Goal: Task Accomplishment & Management: Use online tool/utility

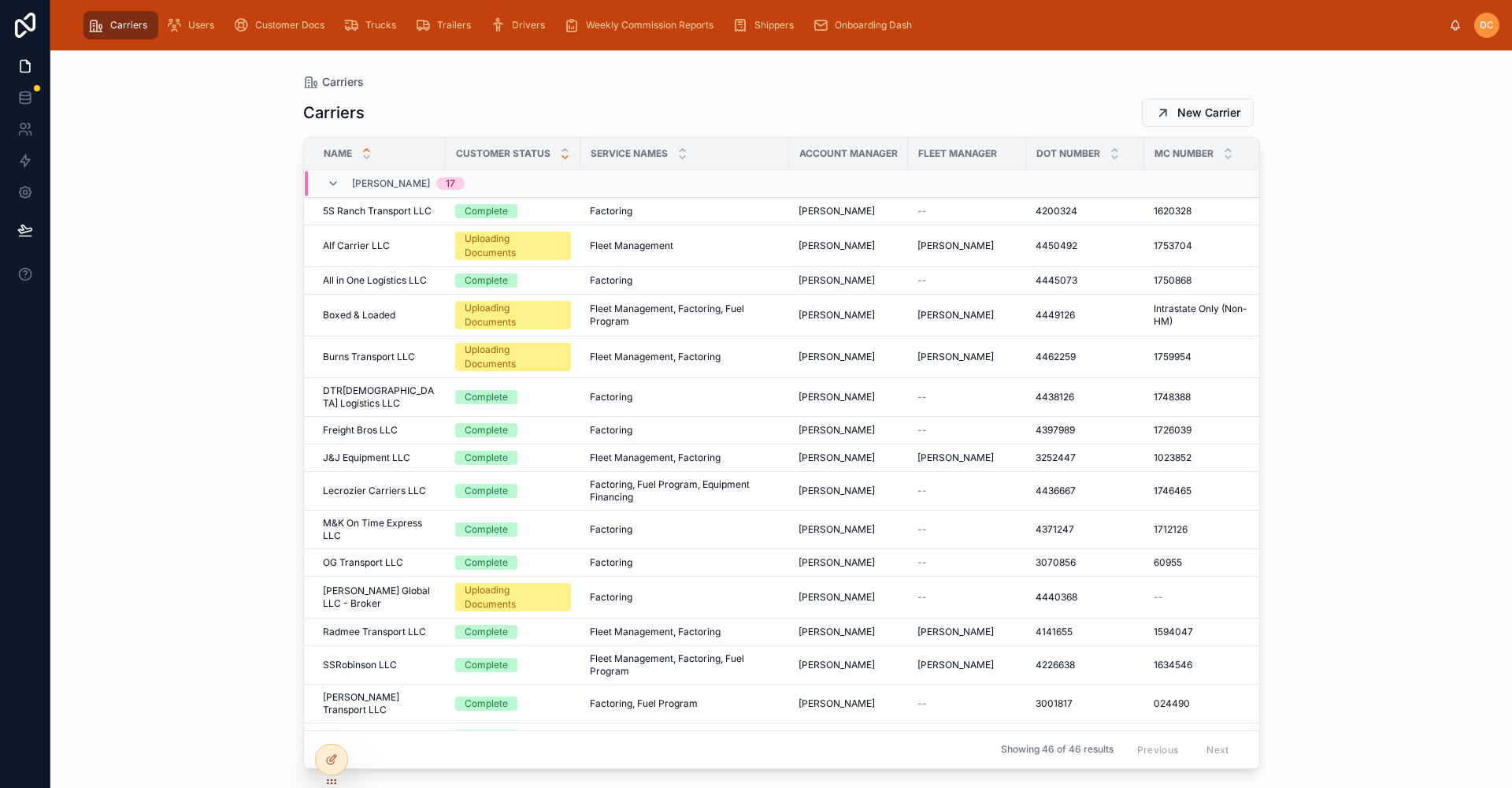
click at [562, 158] on icon at bounding box center [565, 157] width 5 height 3
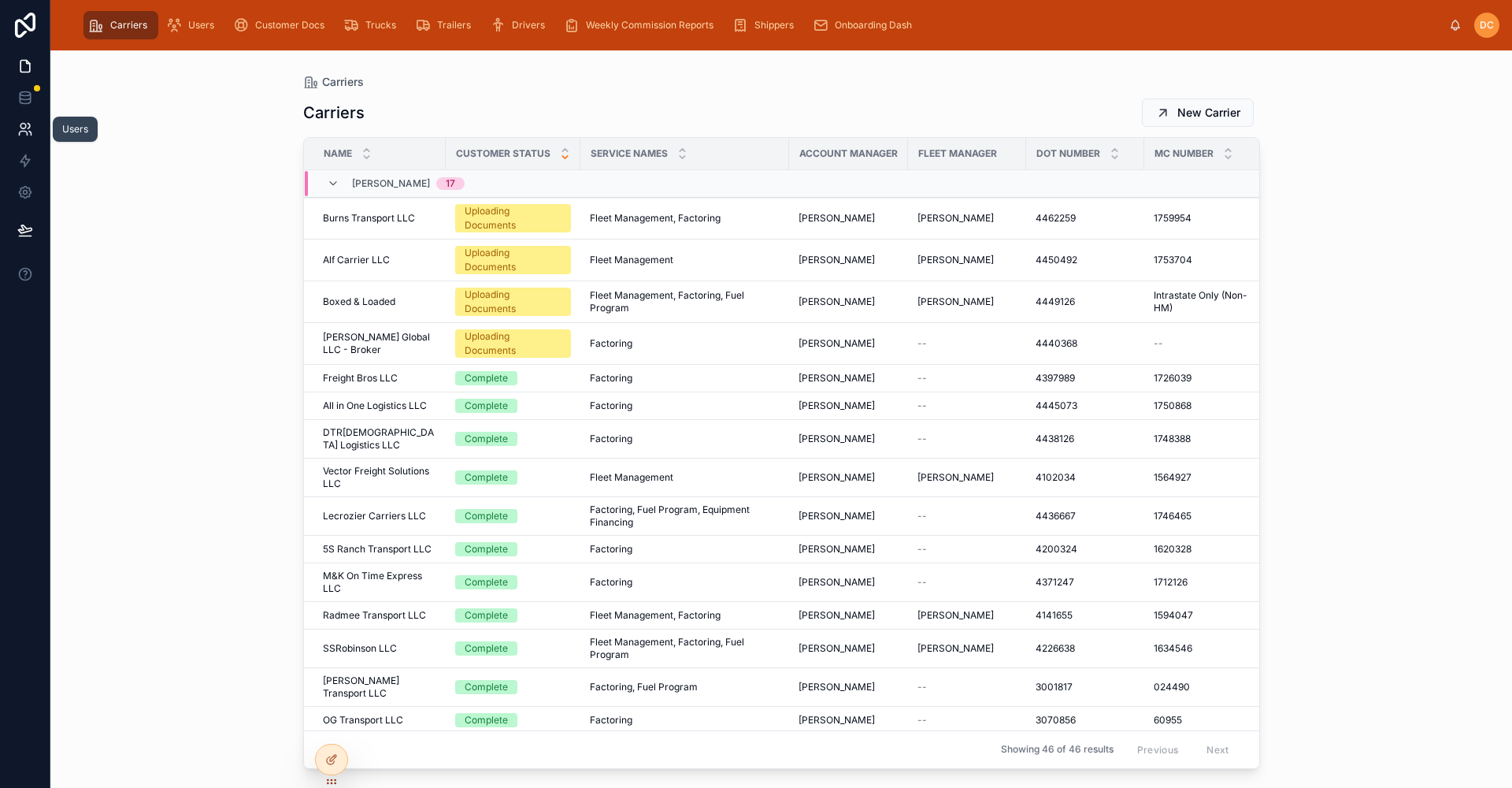
click at [34, 129] on link at bounding box center [24, 129] width 49 height 31
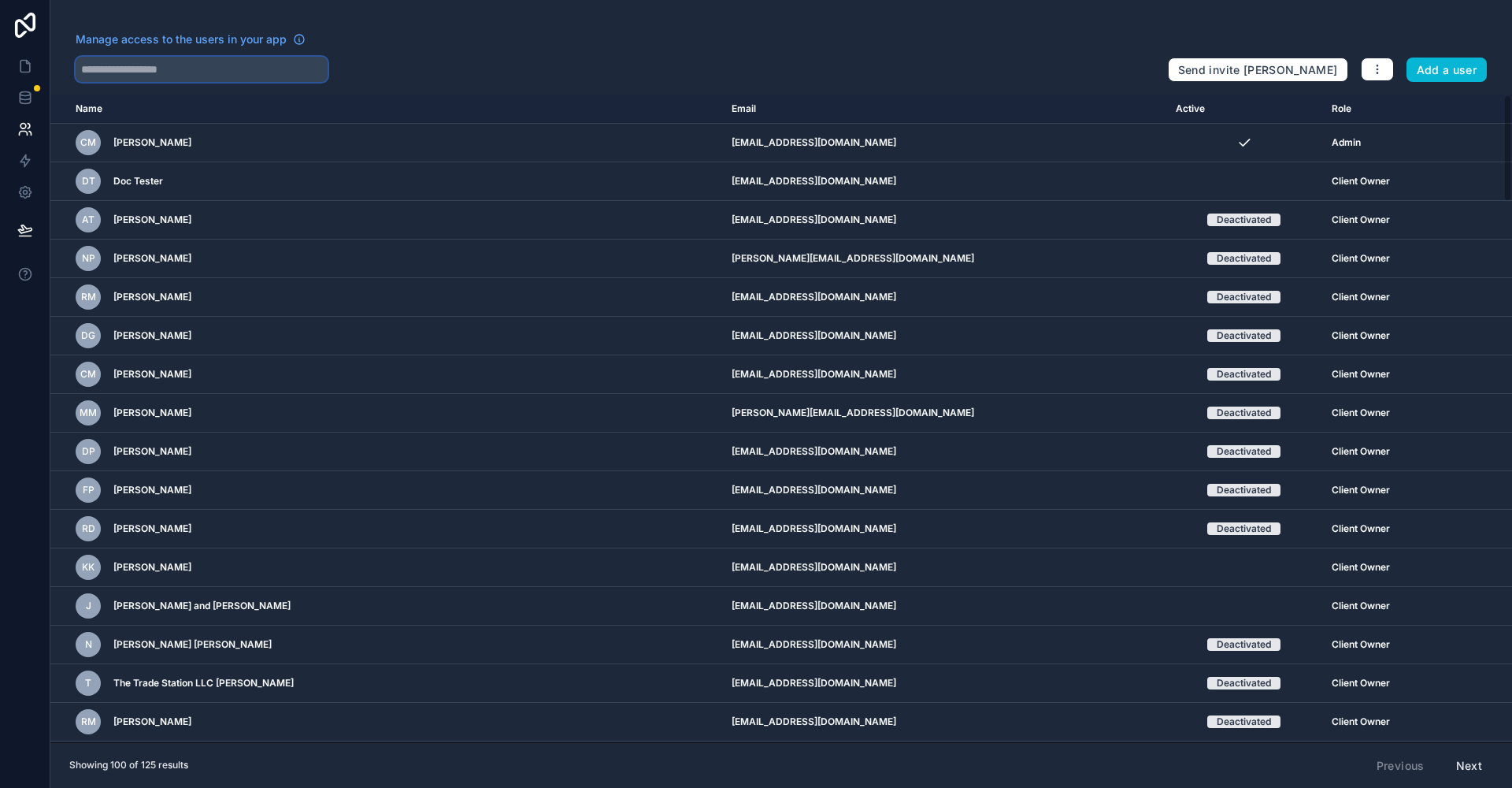
click at [225, 66] on input "text" at bounding box center [201, 68] width 252 height 25
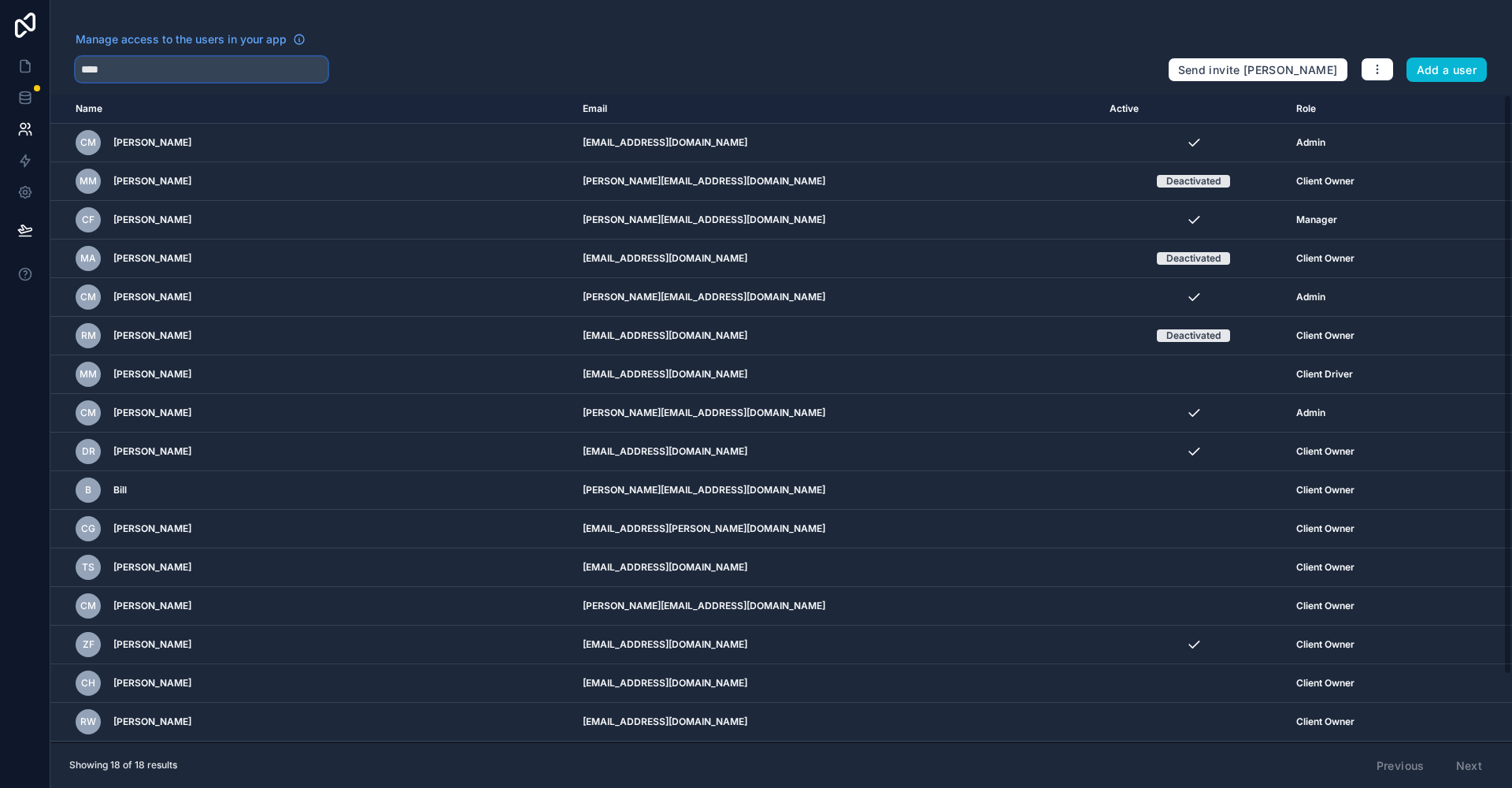
type input "*****"
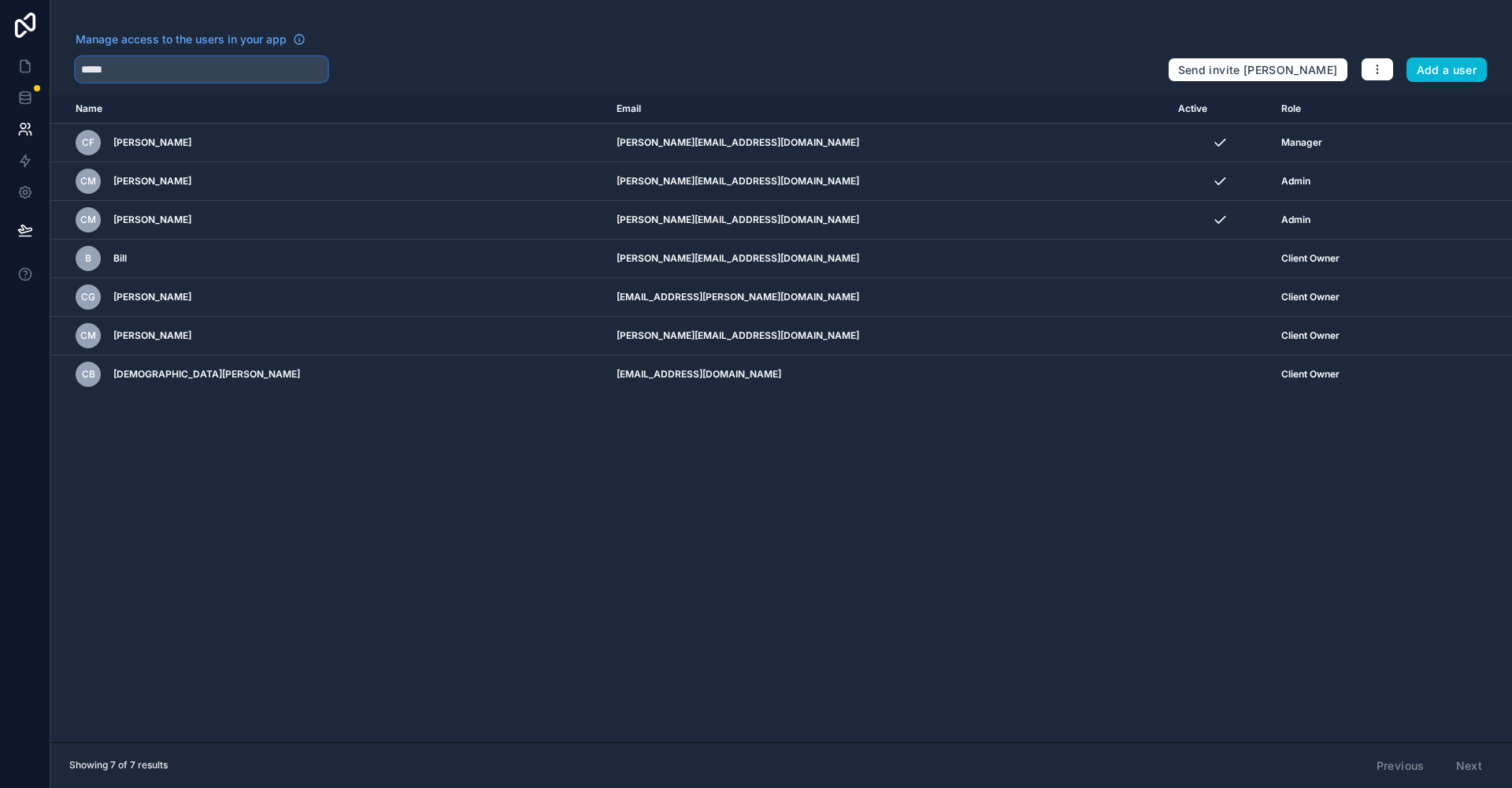
drag, startPoint x: 126, startPoint y: 68, endPoint x: -181, endPoint y: 70, distance: 307.0
click at [0, 70] on html "Manage access to the users in your app ***** Send invite reminders Add a user N…" at bounding box center [756, 394] width 1512 height 788
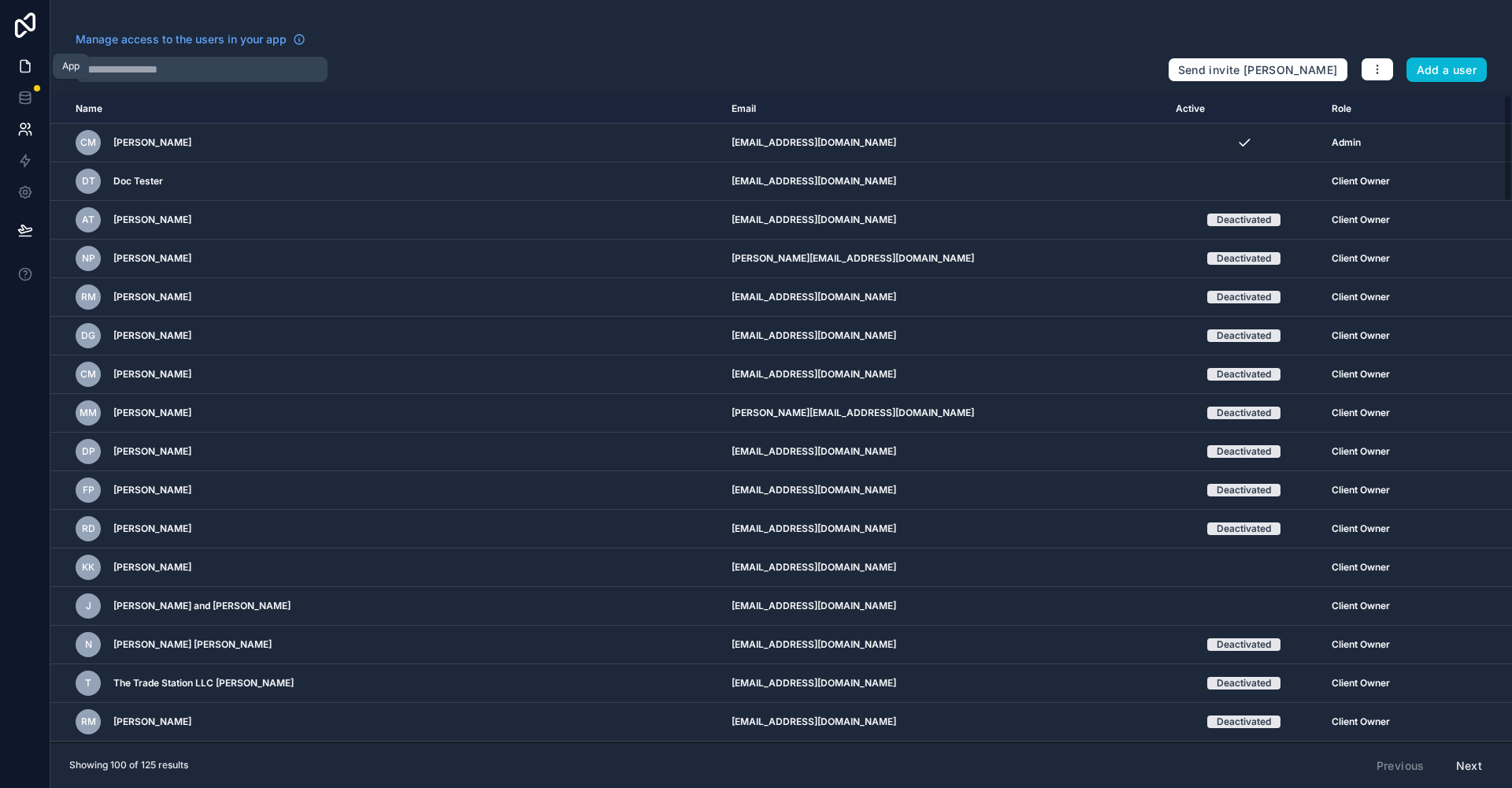
click at [22, 63] on icon at bounding box center [25, 66] width 16 height 16
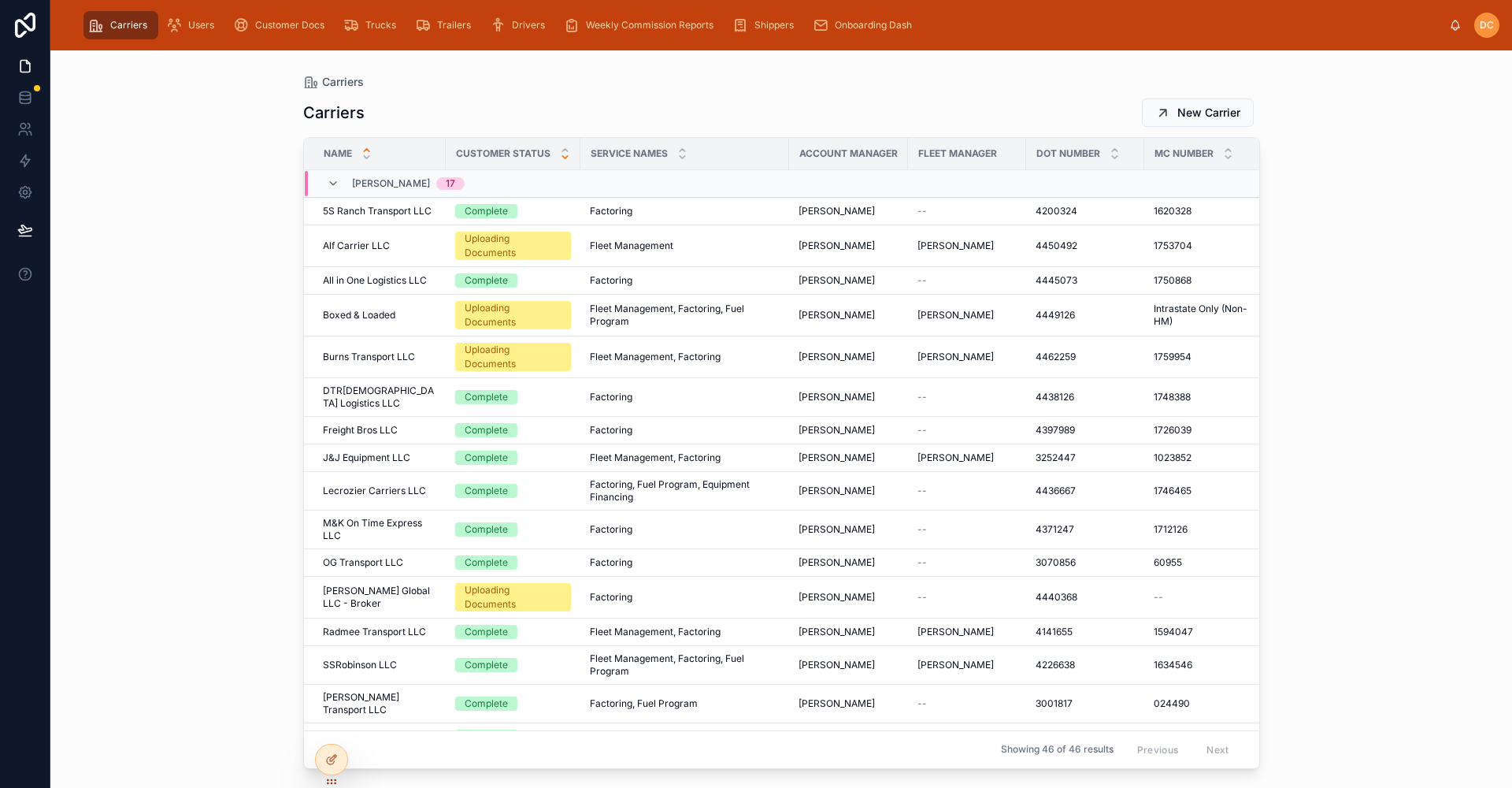
click at [561, 160] on icon at bounding box center [565, 157] width 10 height 10
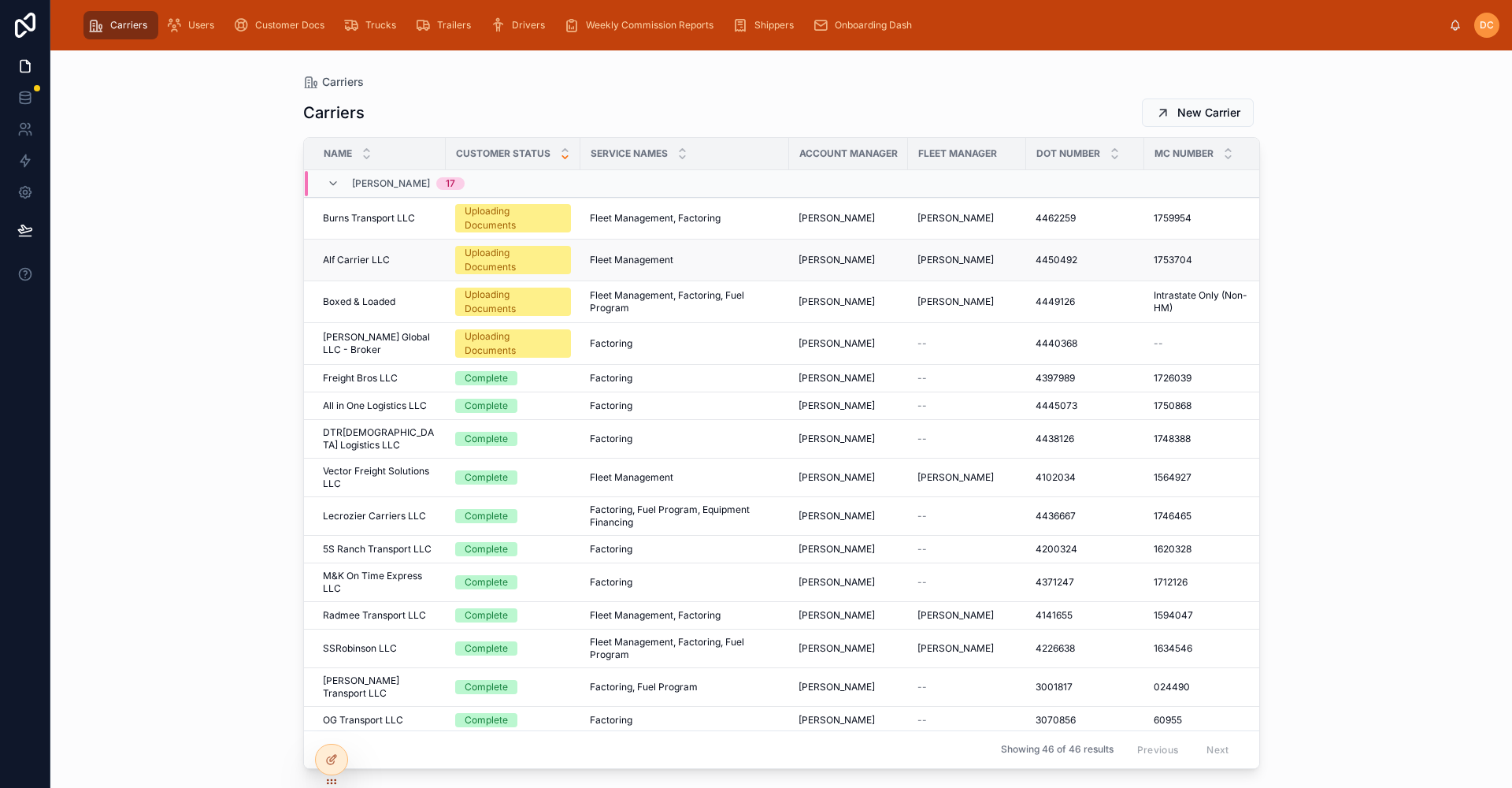
click at [411, 257] on div "Alf Carrier LLC Alf Carrier LLC" at bounding box center [380, 260] width 114 height 13
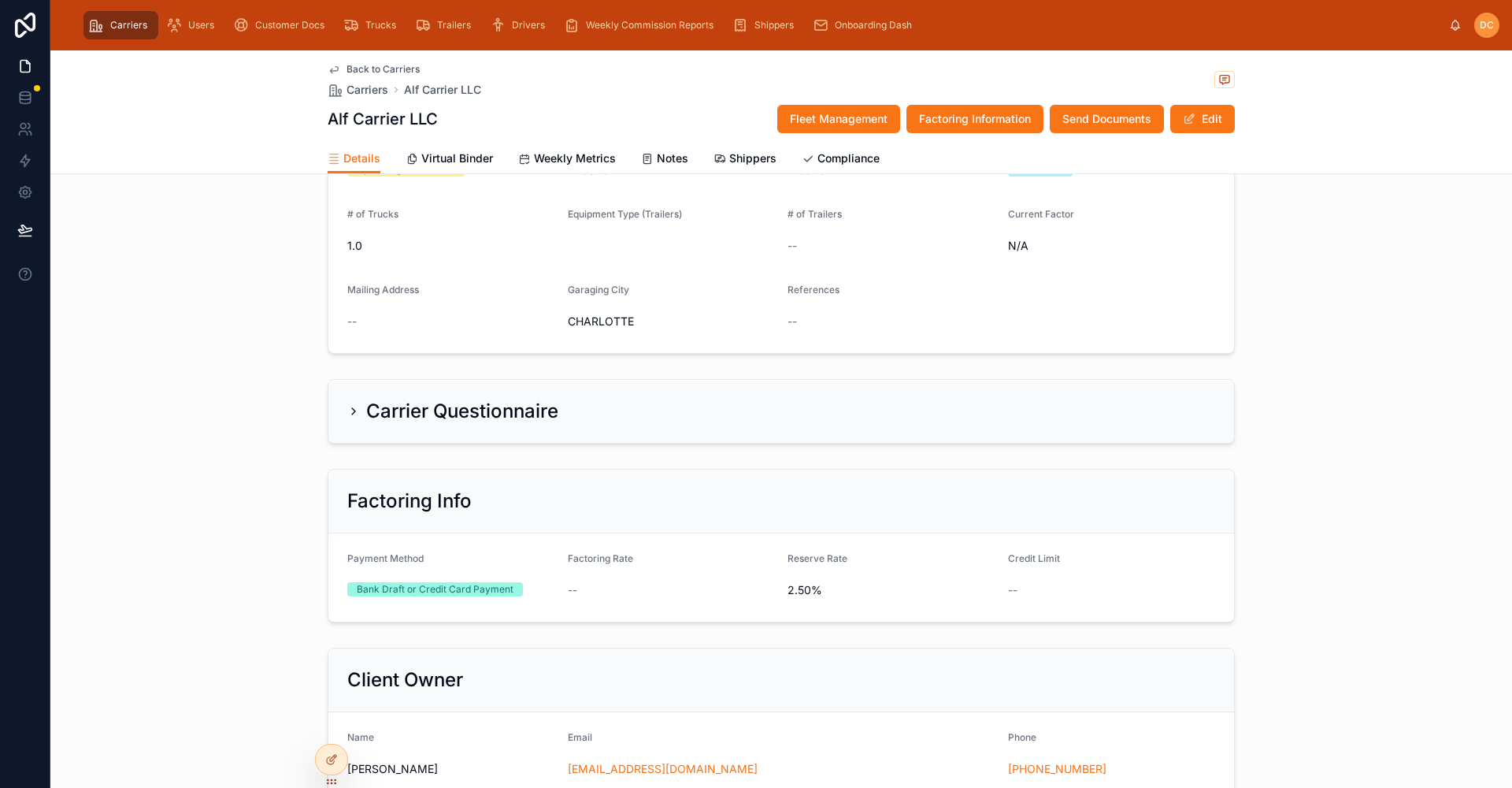
scroll to position [316, 0]
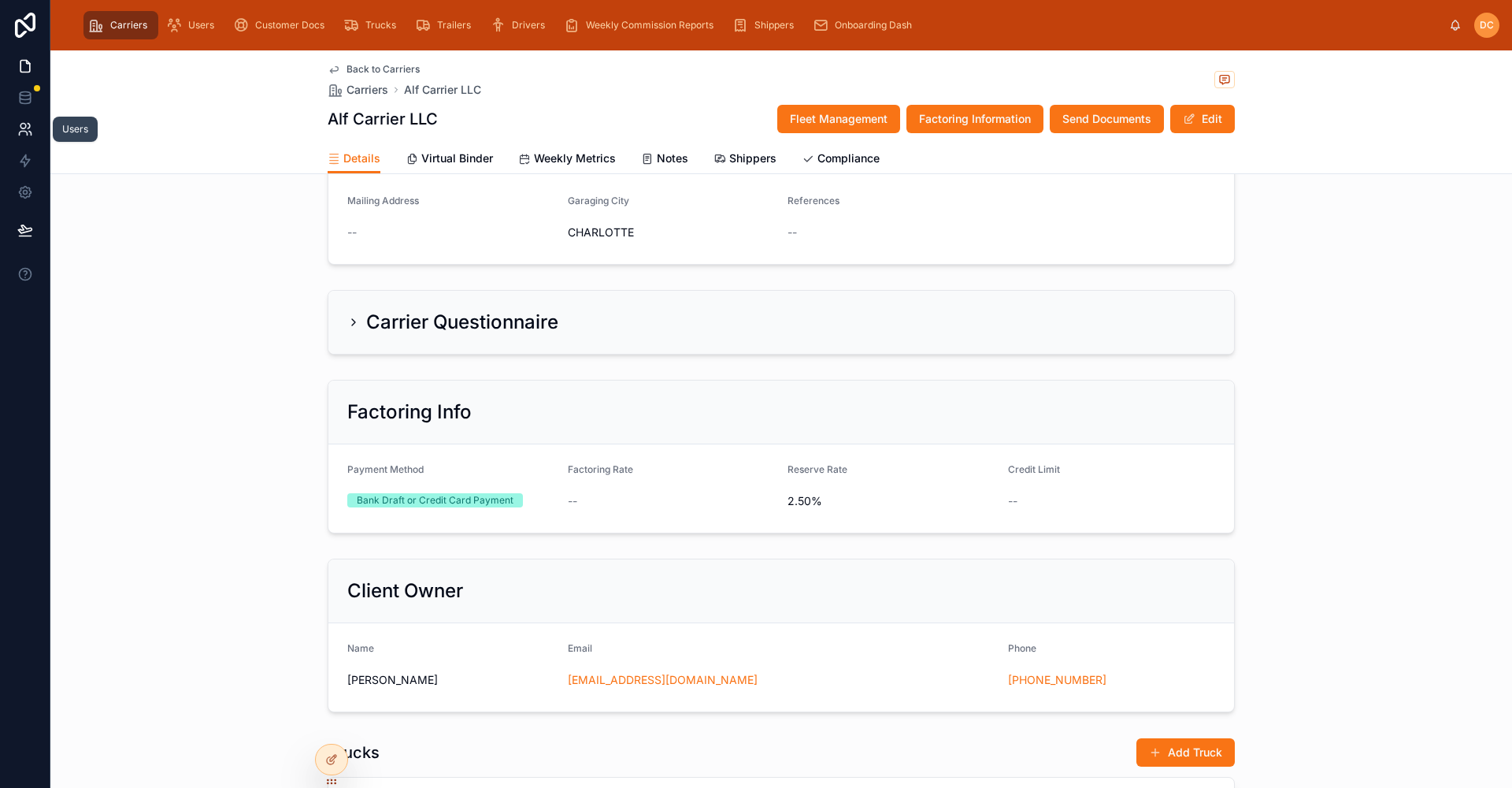
click at [27, 136] on icon at bounding box center [25, 129] width 16 height 16
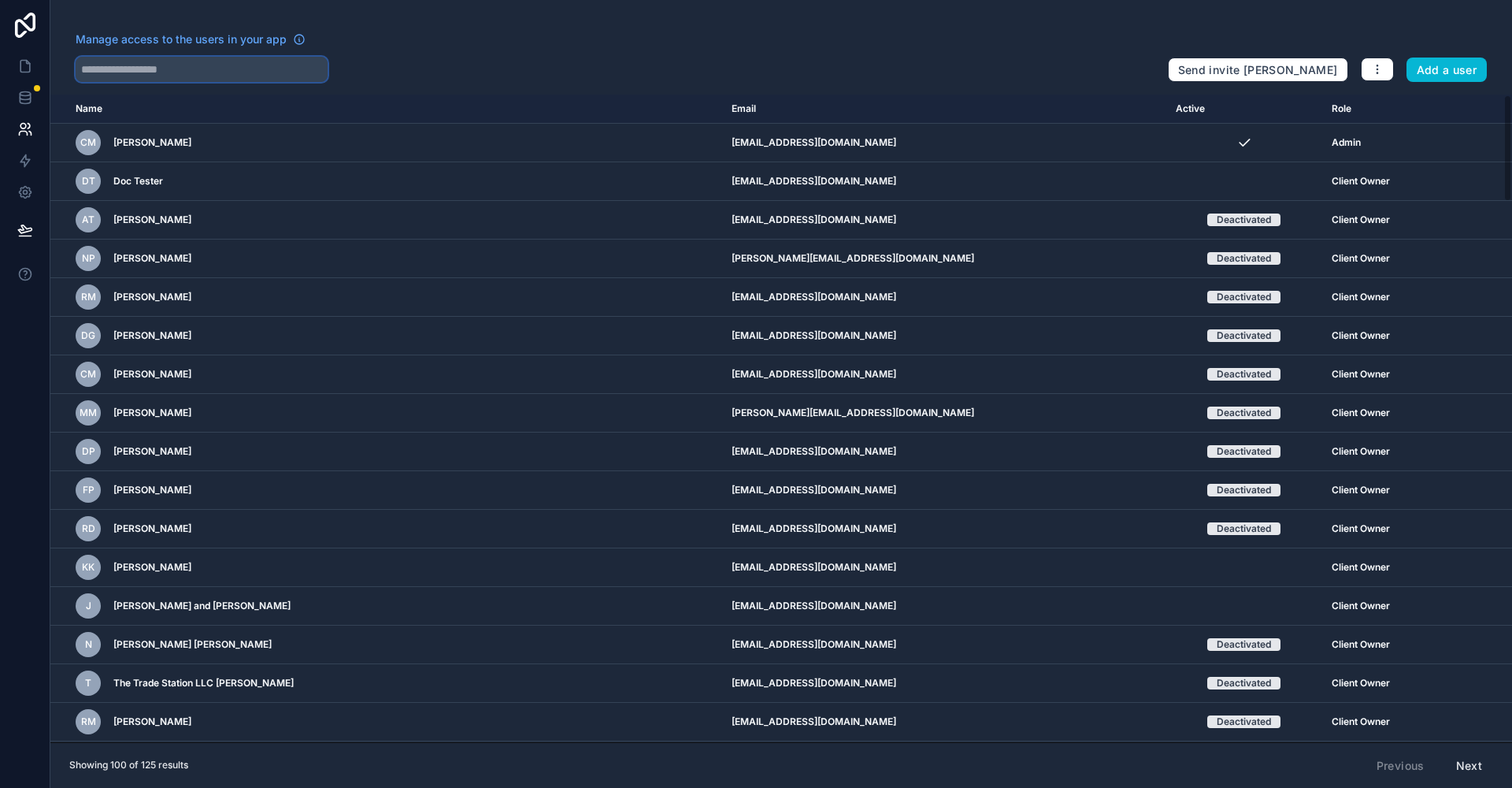
click at [169, 67] on input "text" at bounding box center [201, 68] width 252 height 25
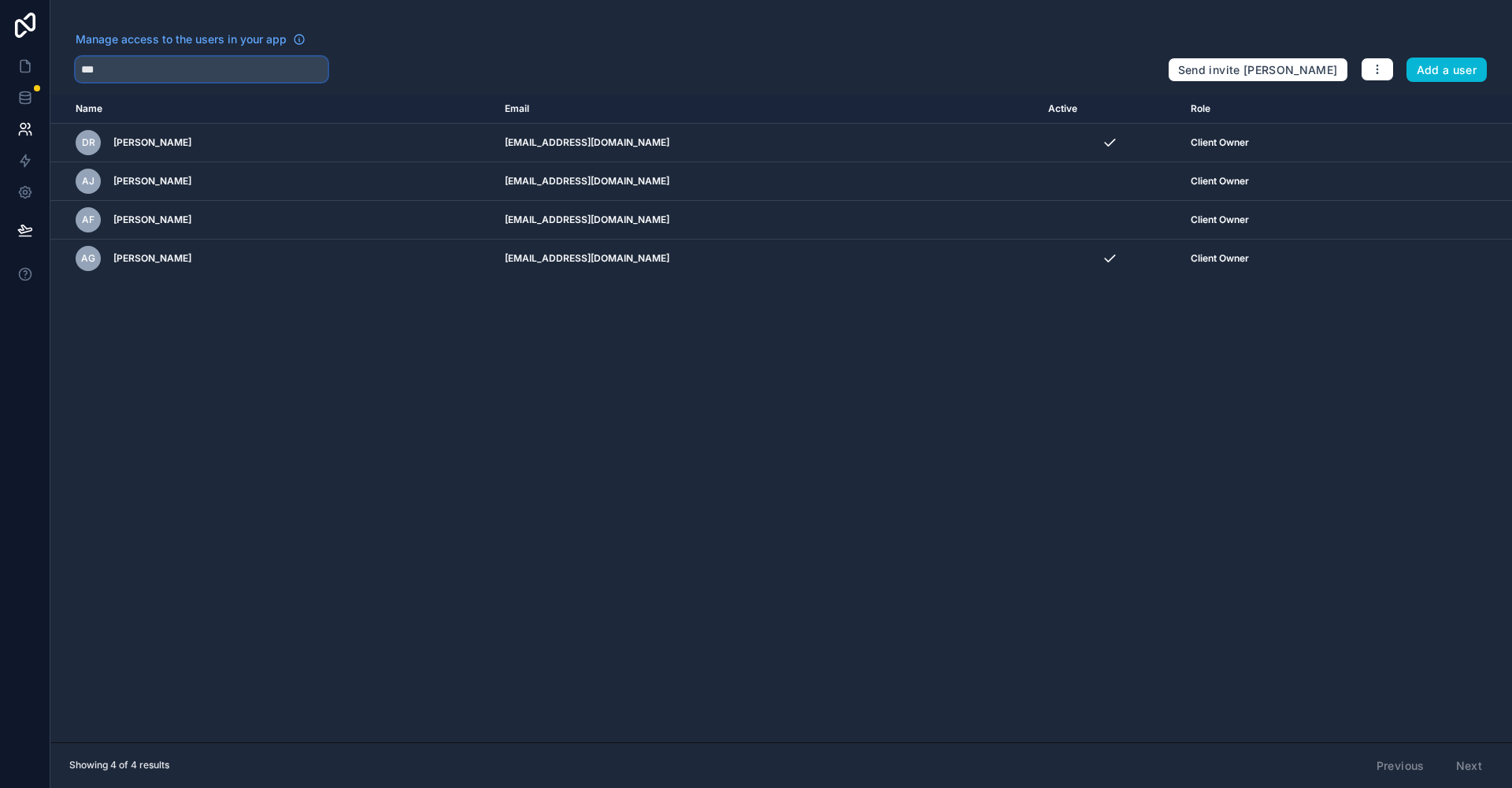
type input "***"
click at [30, 68] on icon at bounding box center [25, 66] width 16 height 16
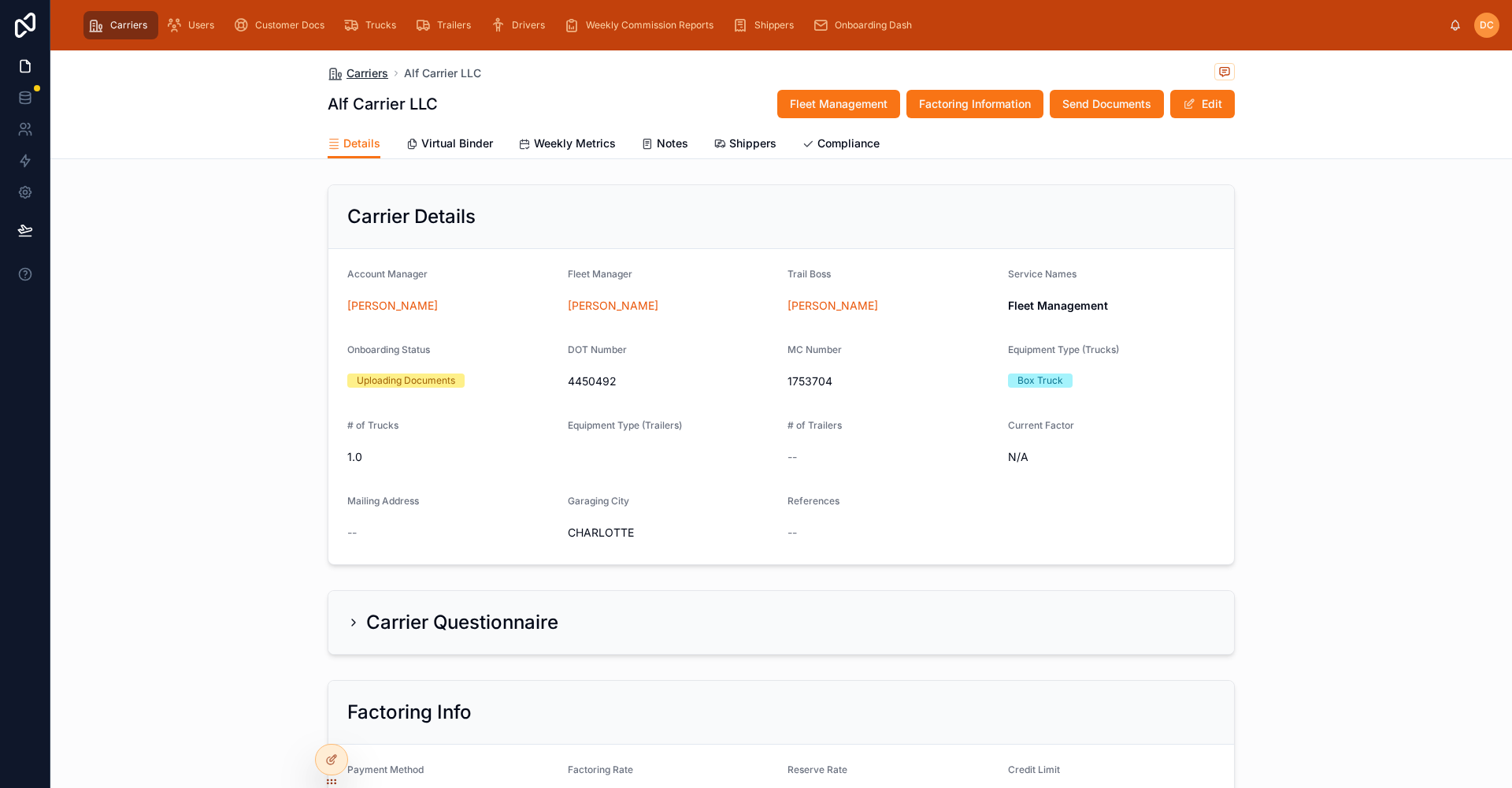
click at [360, 74] on span "Carriers" at bounding box center [367, 73] width 42 height 16
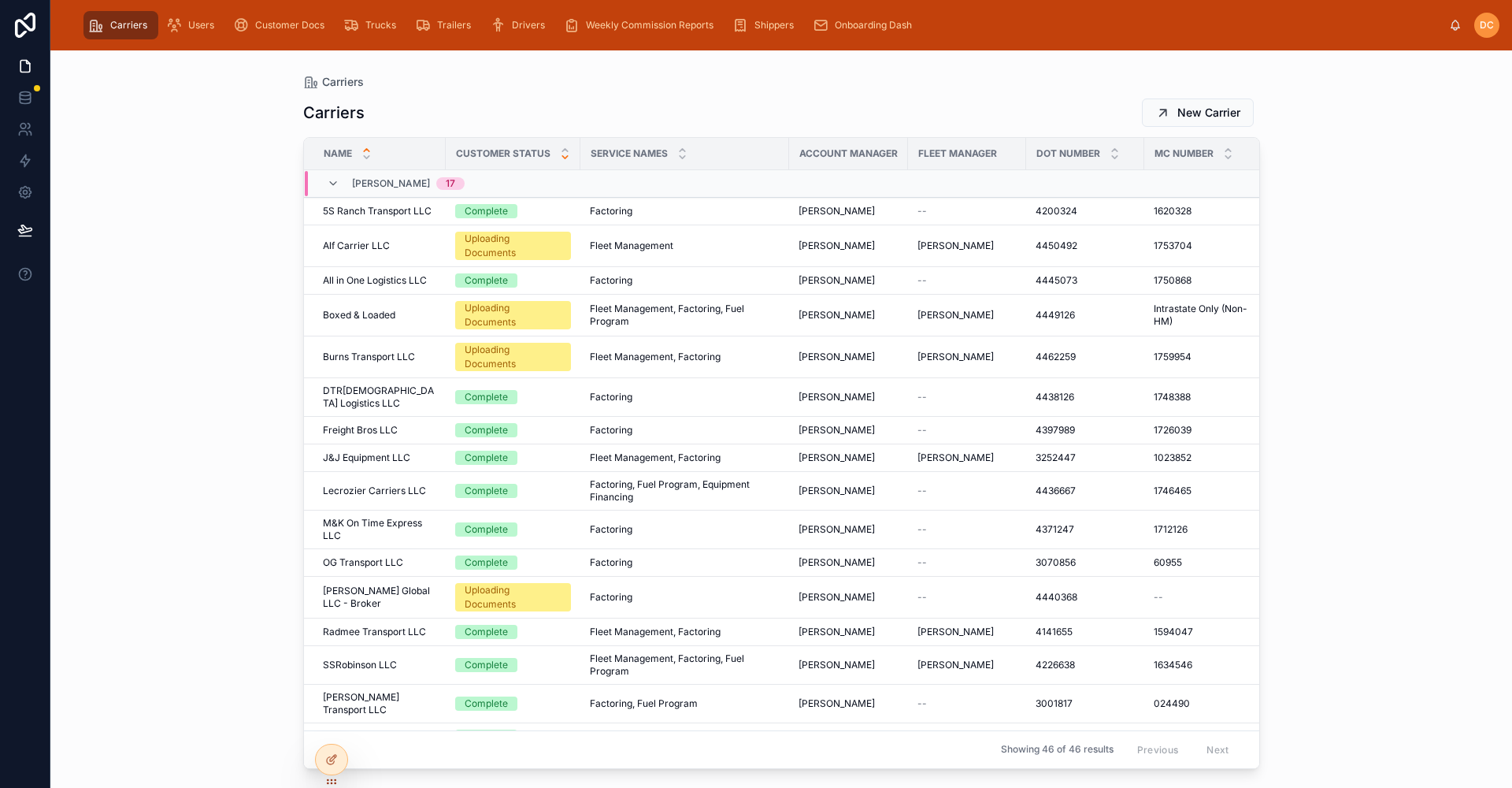
click at [561, 160] on icon at bounding box center [565, 157] width 10 height 10
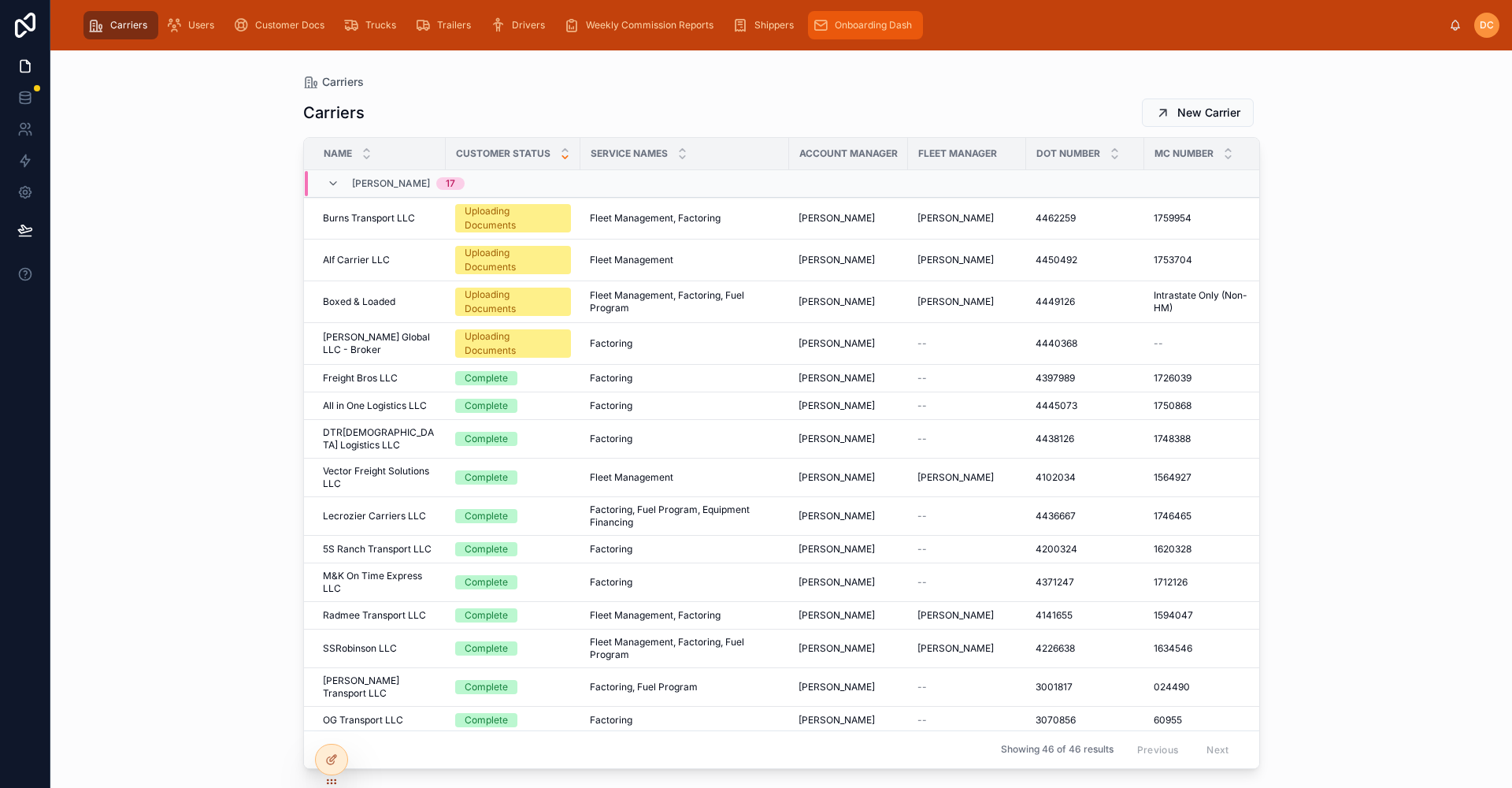
click at [858, 26] on span "Onboarding Dash" at bounding box center [873, 25] width 77 height 13
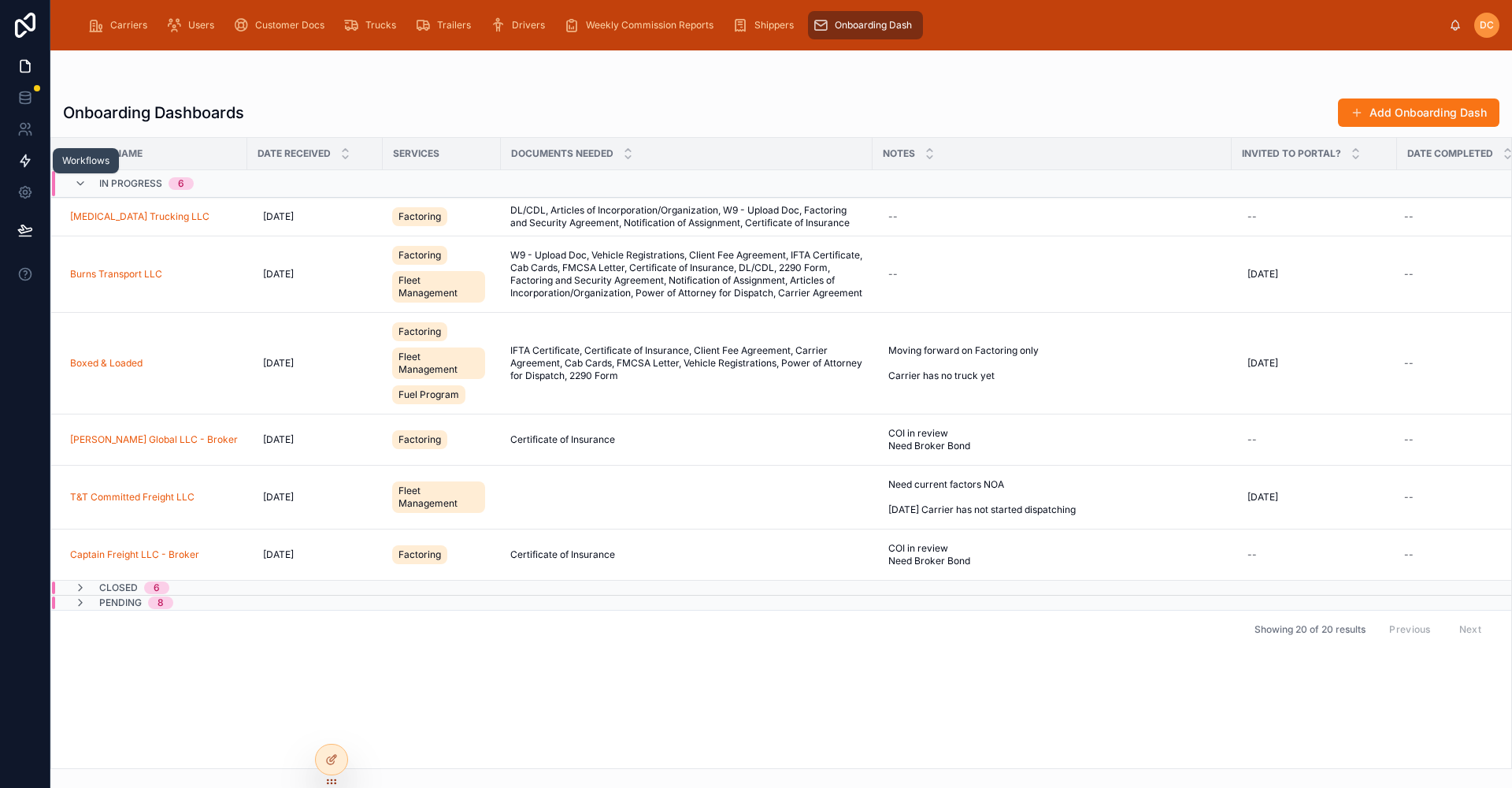
click at [28, 160] on icon at bounding box center [25, 160] width 16 height 16
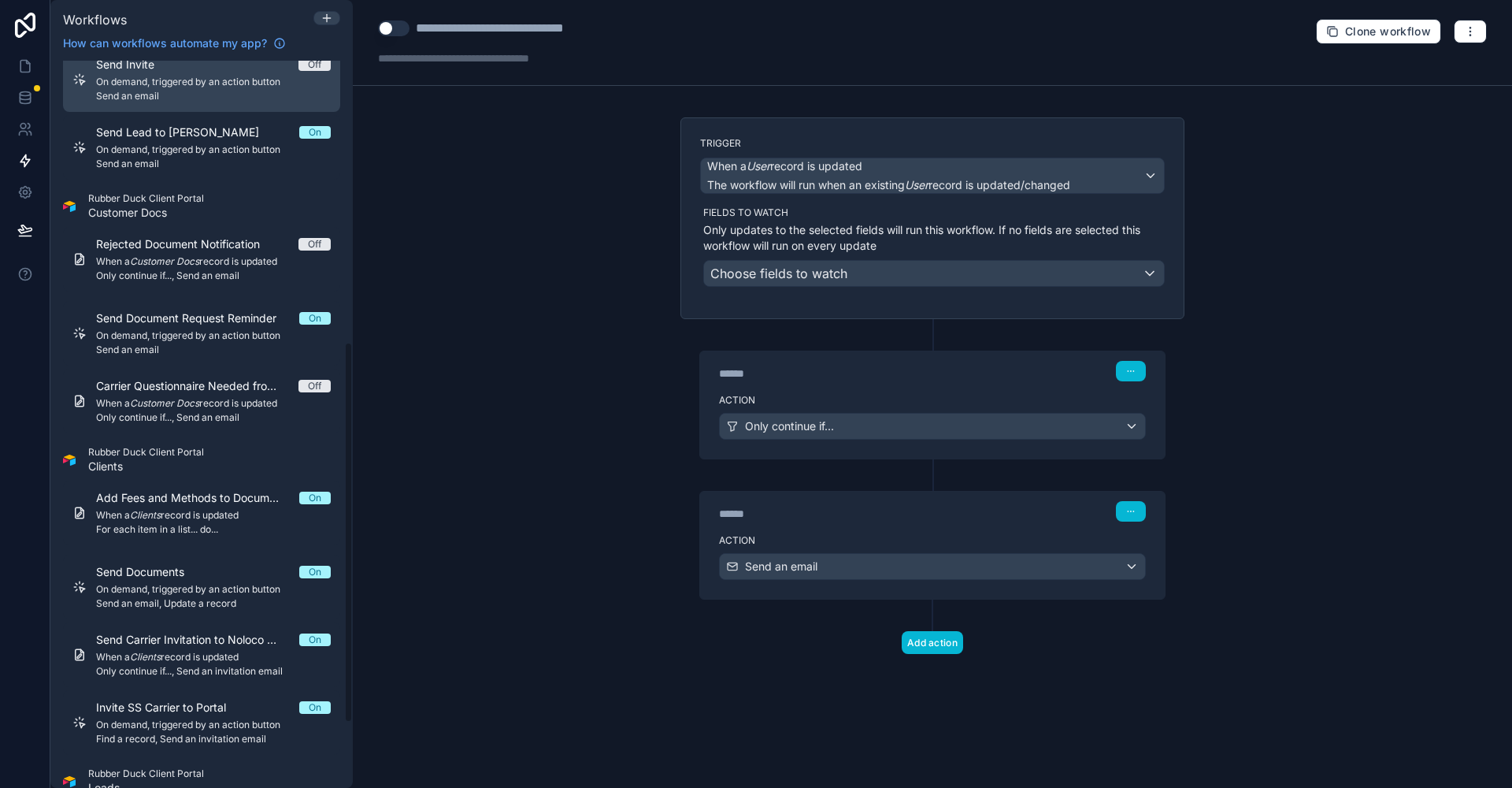
scroll to position [551, 0]
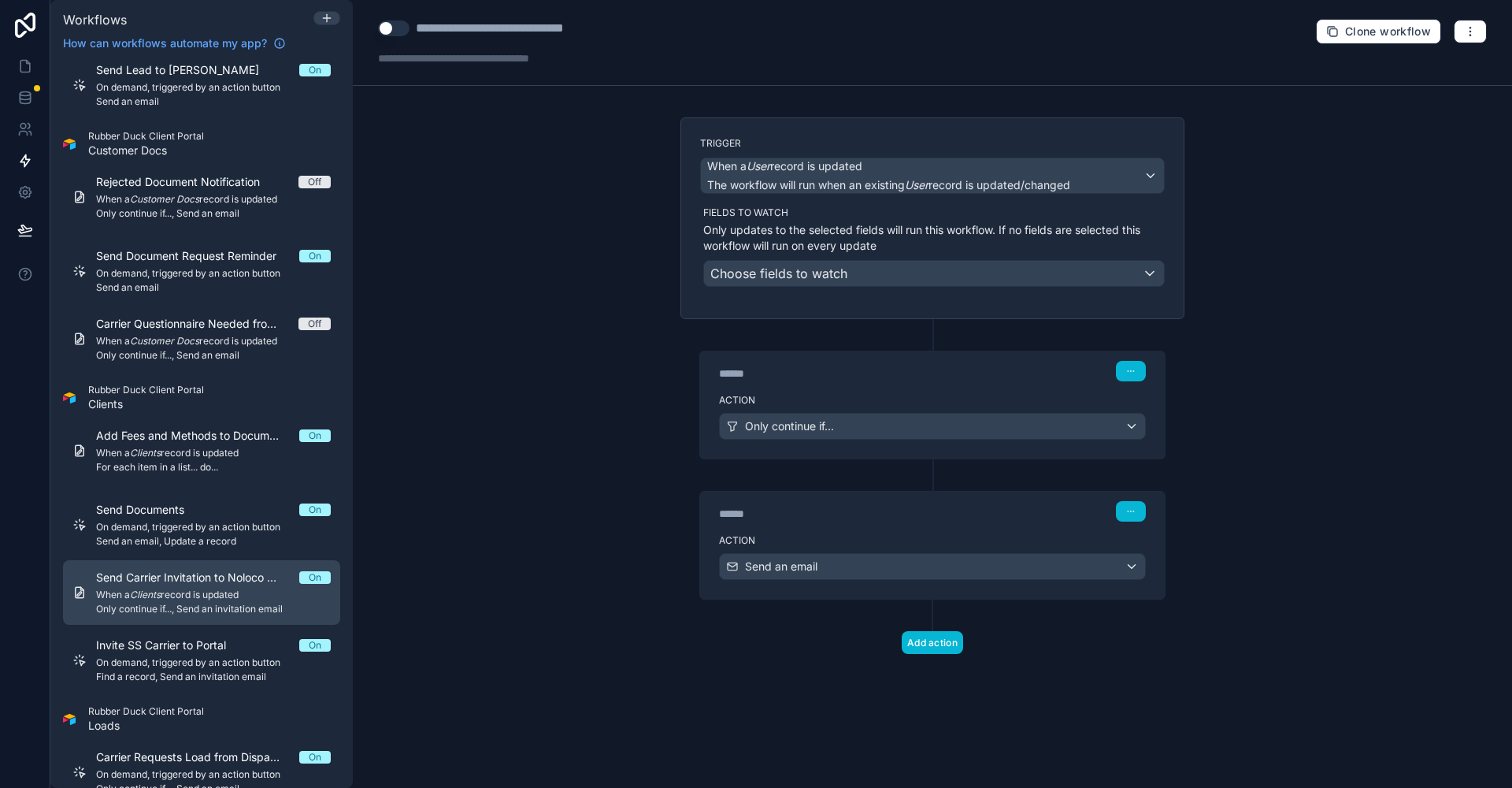
click at [223, 576] on span "Send Carrier Invitation to Noloco Portal" at bounding box center [198, 577] width 204 height 16
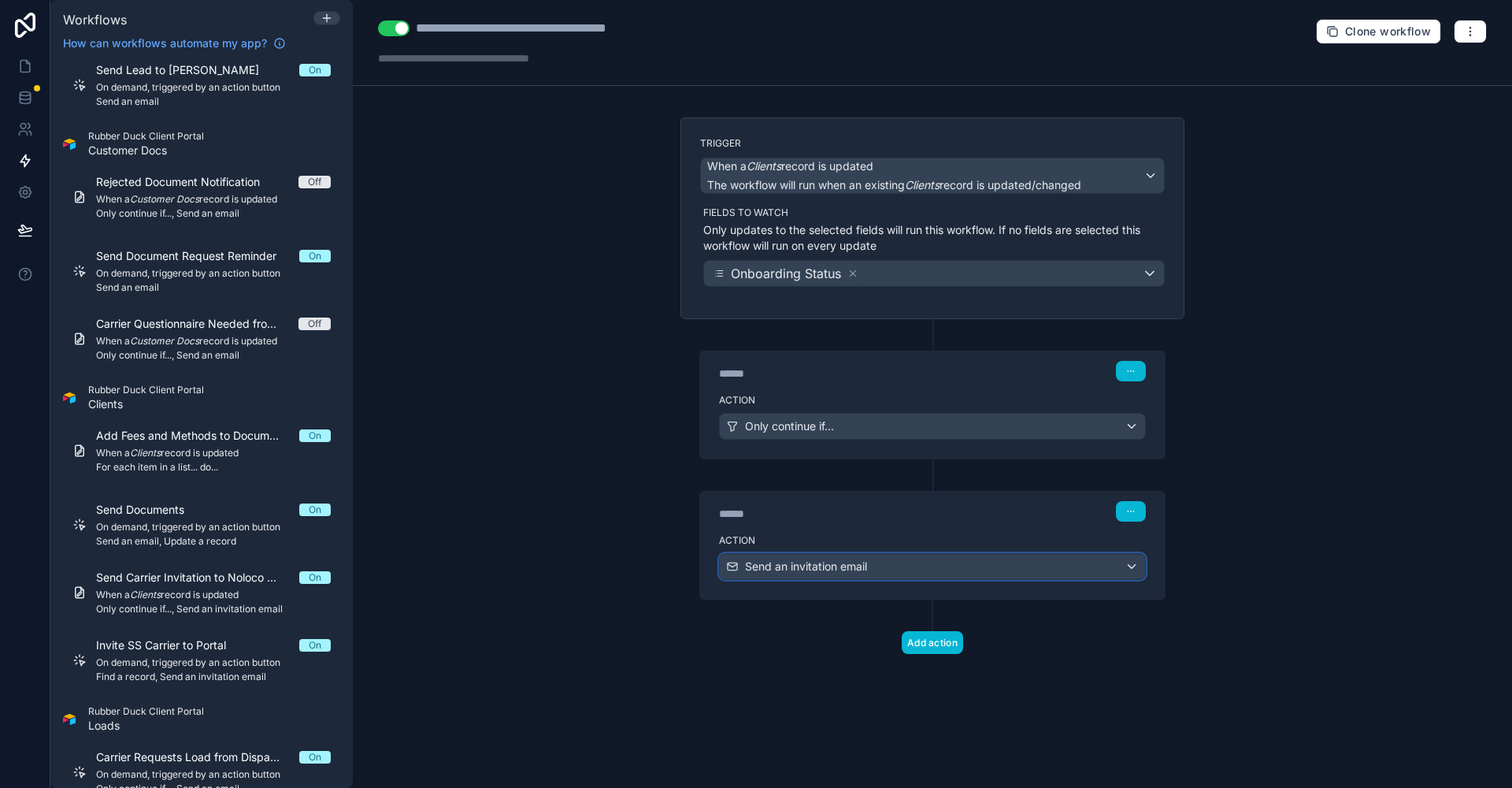
click at [914, 566] on div "Send an invitation email" at bounding box center [932, 566] width 425 height 25
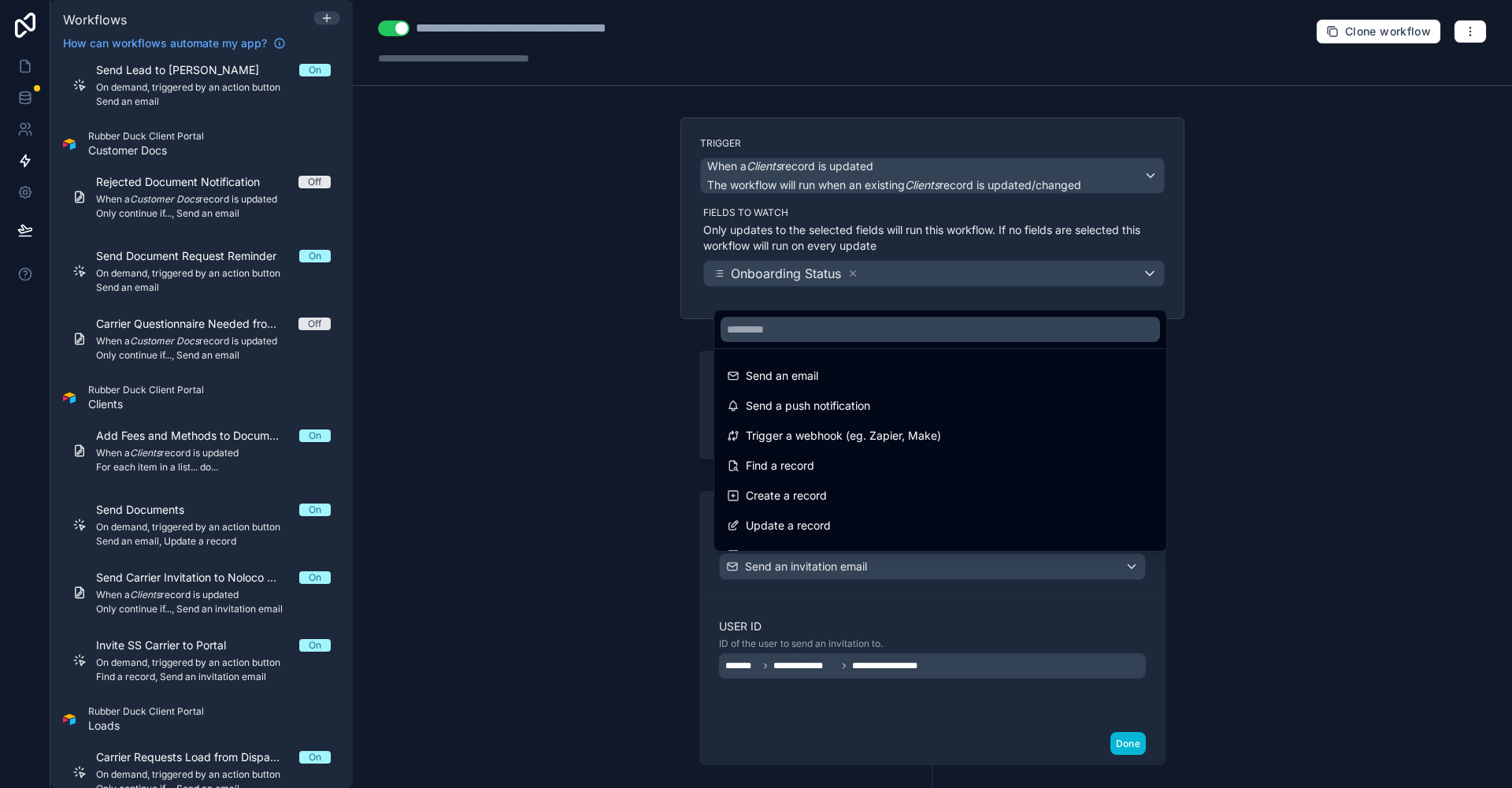
click at [914, 566] on div at bounding box center [756, 394] width 1512 height 788
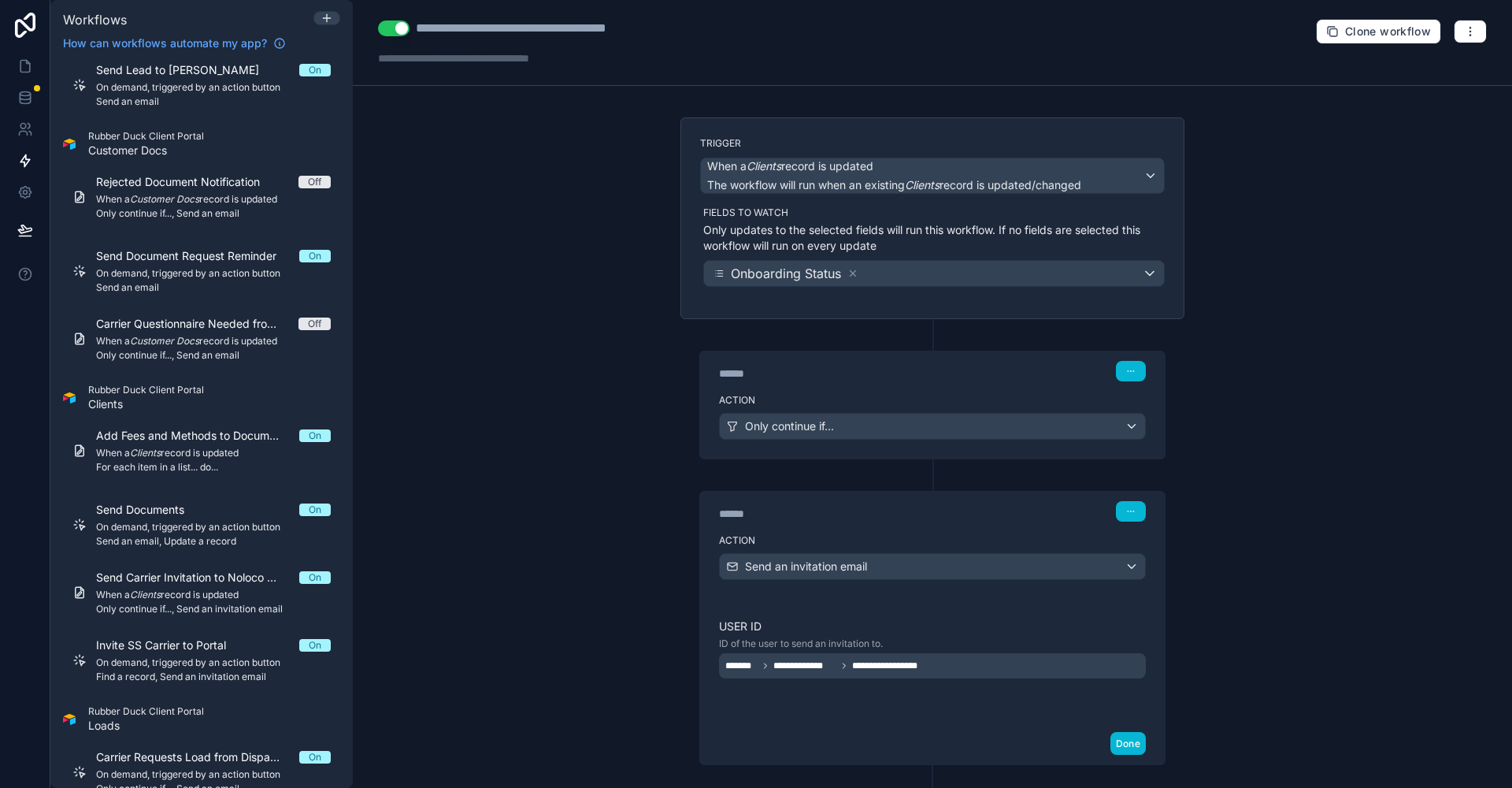
scroll to position [82, 0]
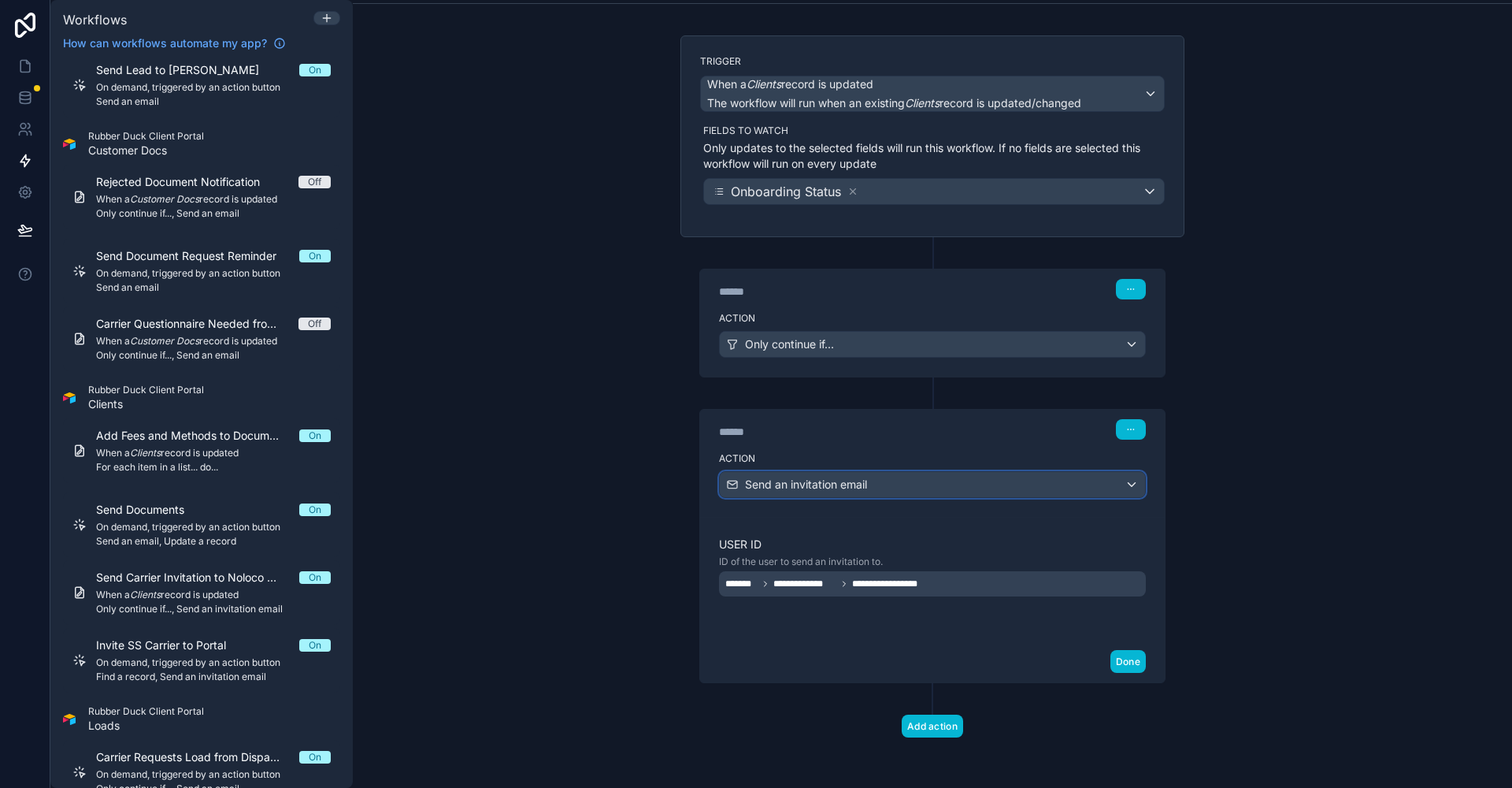
click at [957, 479] on div "Send an invitation email" at bounding box center [932, 484] width 425 height 25
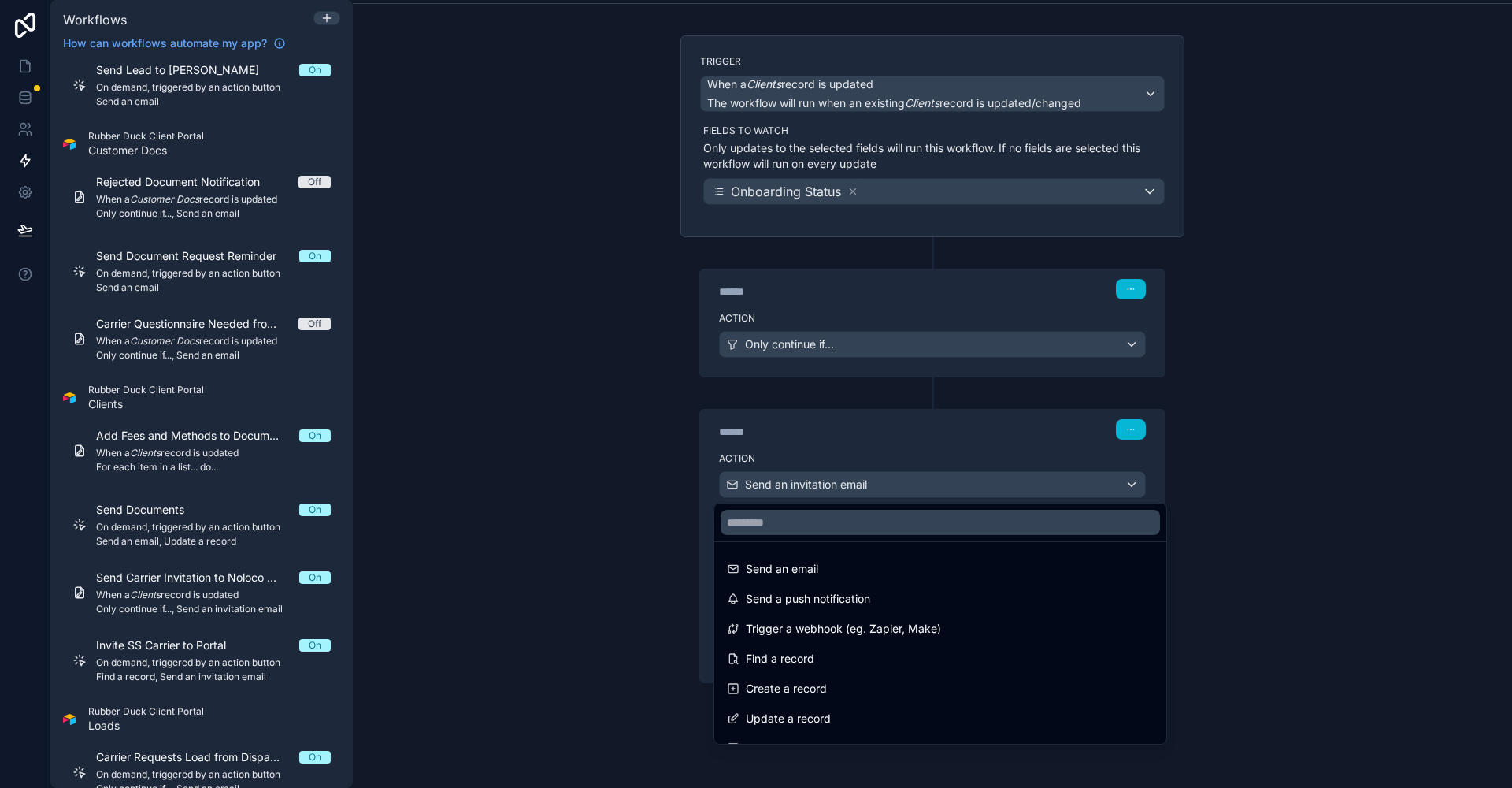
click at [957, 479] on div at bounding box center [756, 394] width 1512 height 788
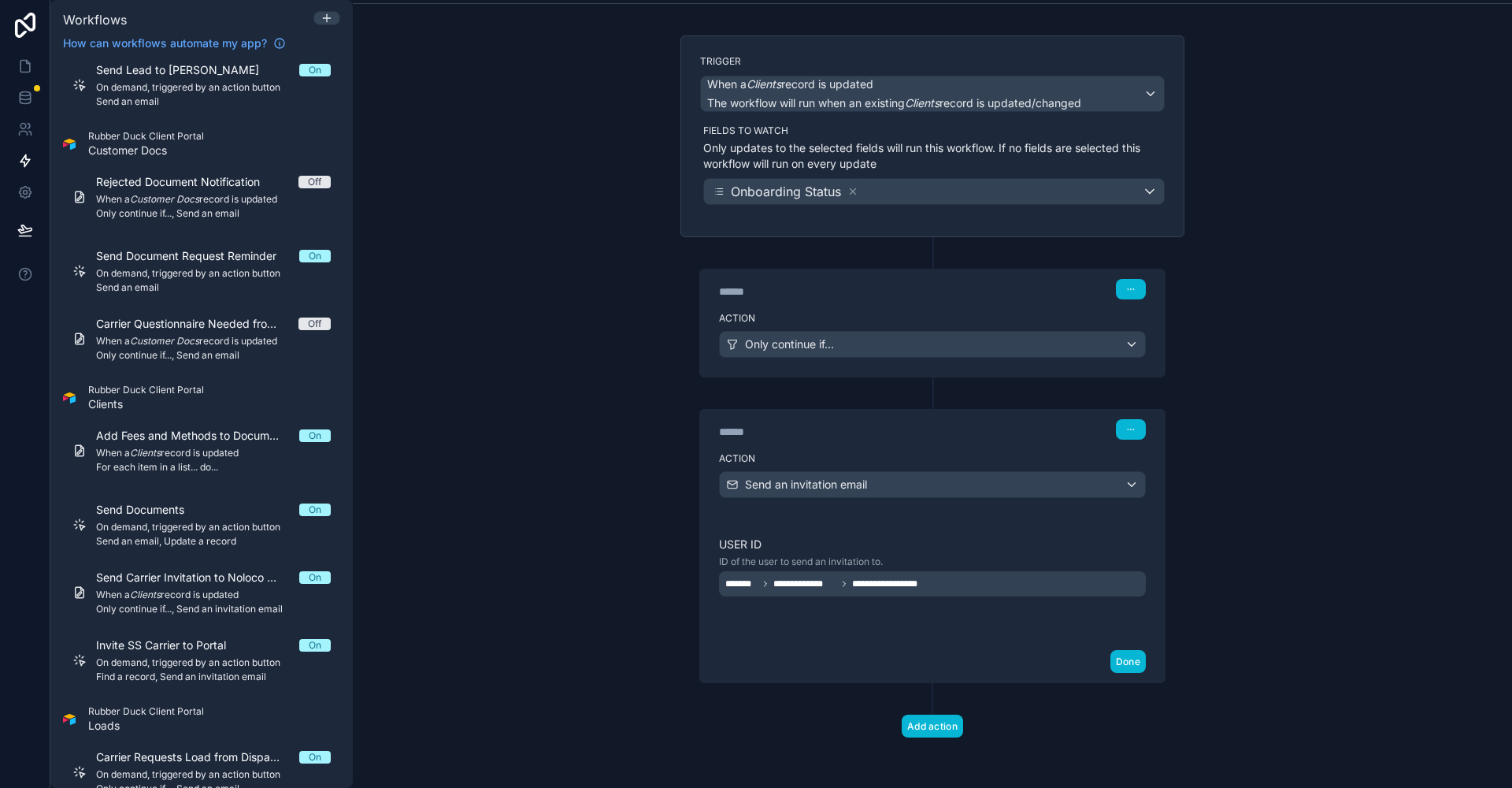
click at [982, 578] on div "**********" at bounding box center [932, 583] width 427 height 25
click at [1302, 484] on div "**********" at bounding box center [932, 394] width 1159 height 788
click at [948, 489] on div "Send an invitation email" at bounding box center [932, 484] width 425 height 25
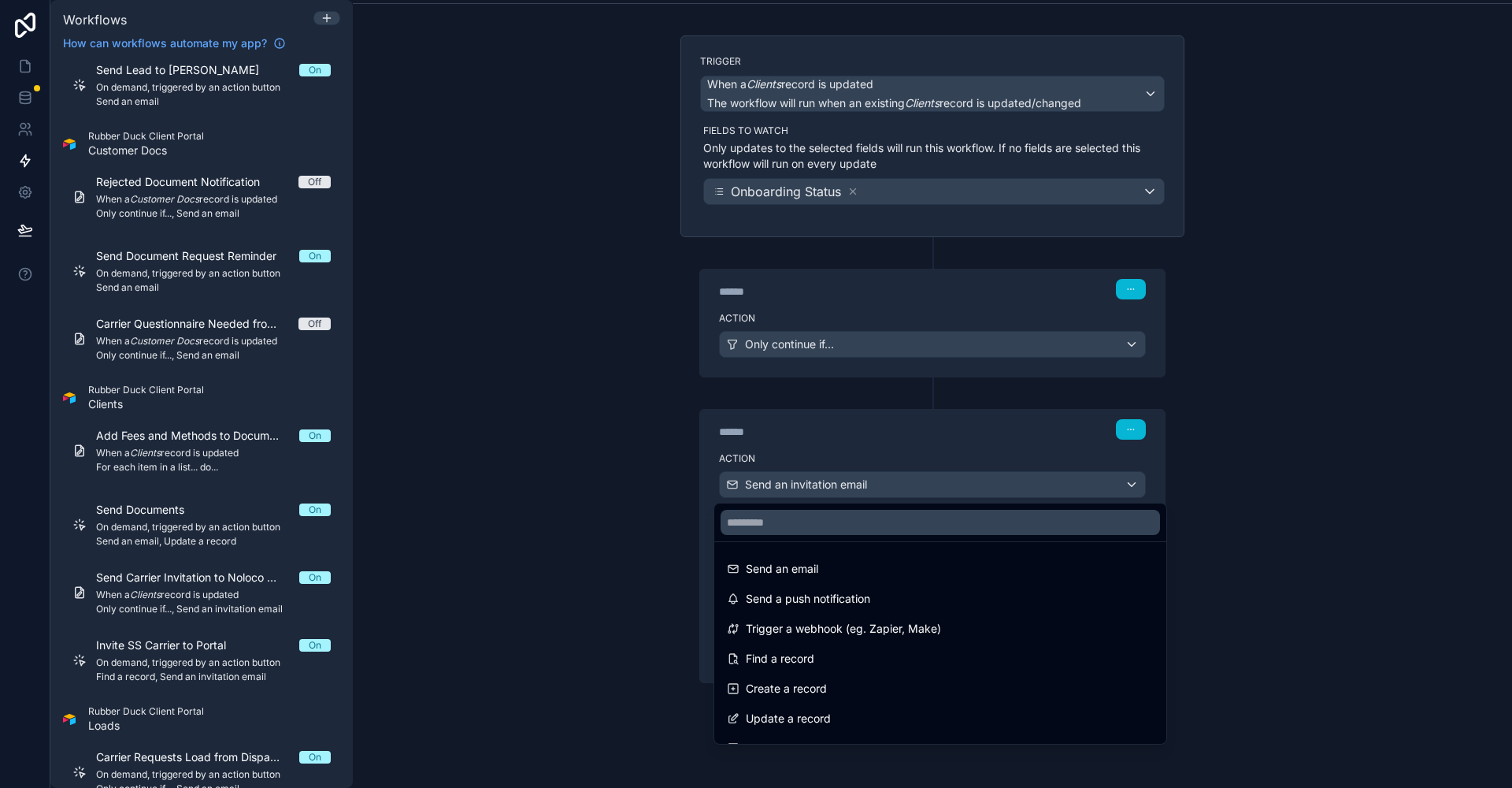
click at [948, 489] on div at bounding box center [756, 394] width 1512 height 788
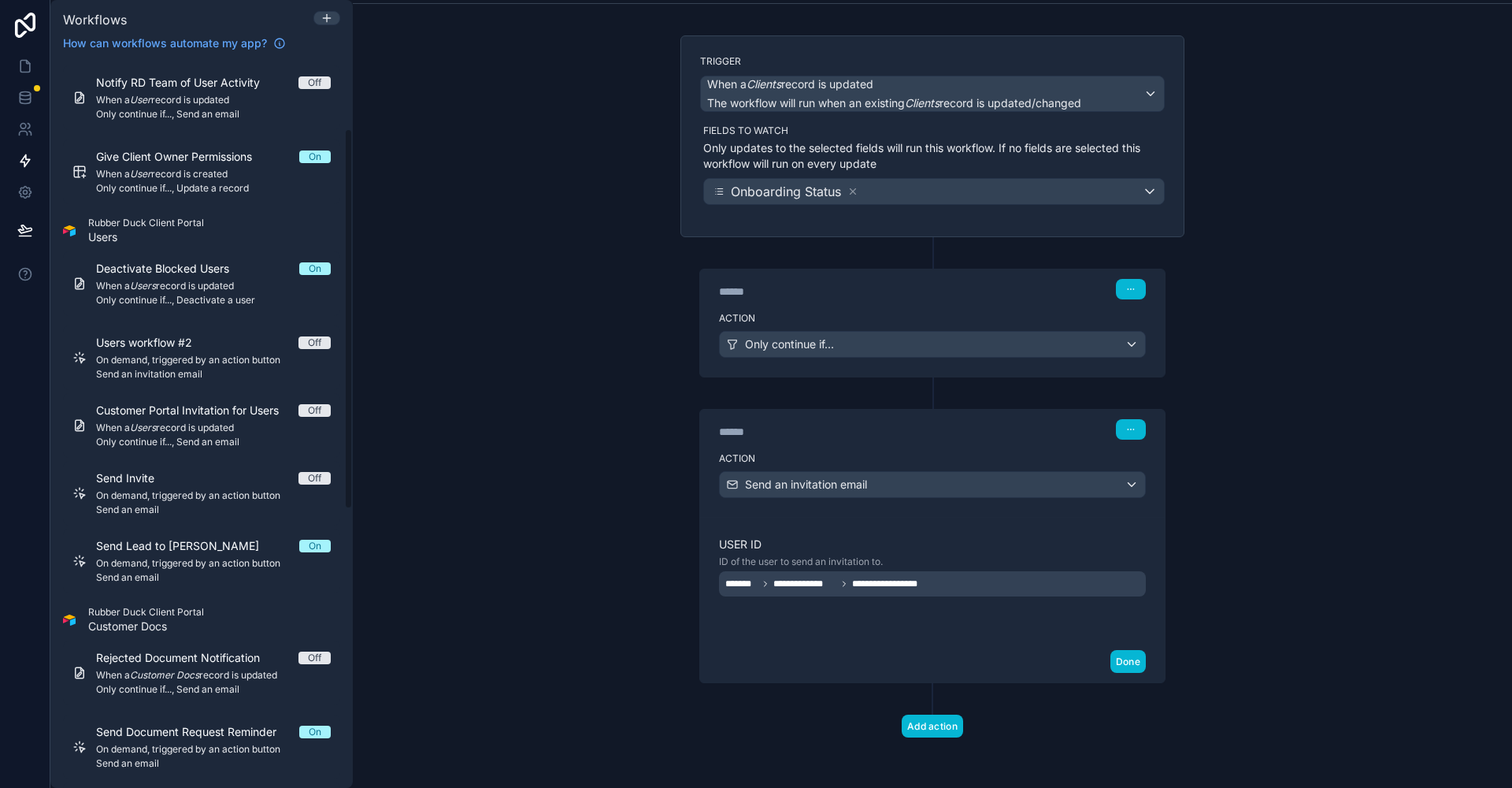
scroll to position [0, 0]
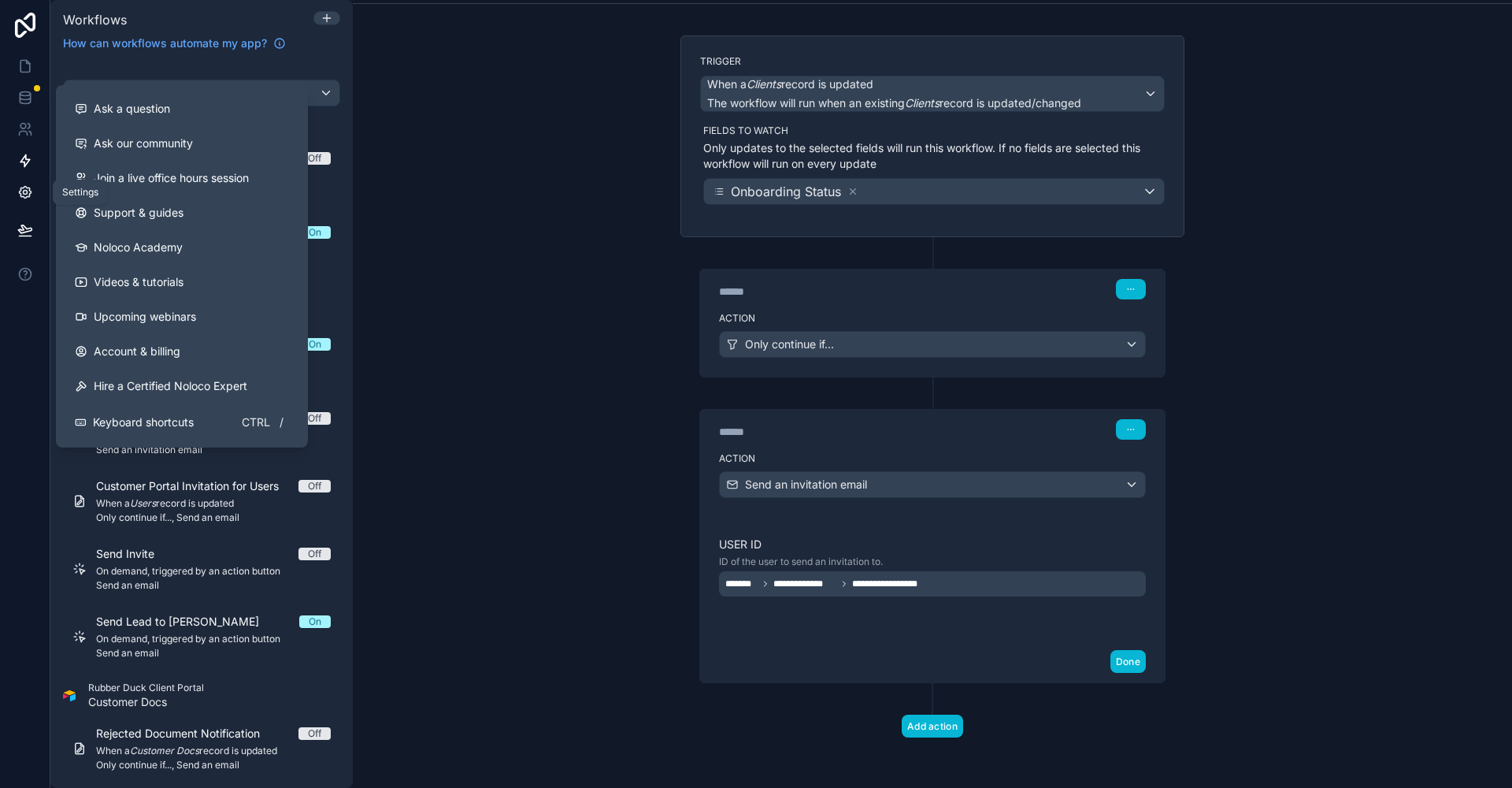
click at [26, 196] on icon at bounding box center [25, 192] width 12 height 12
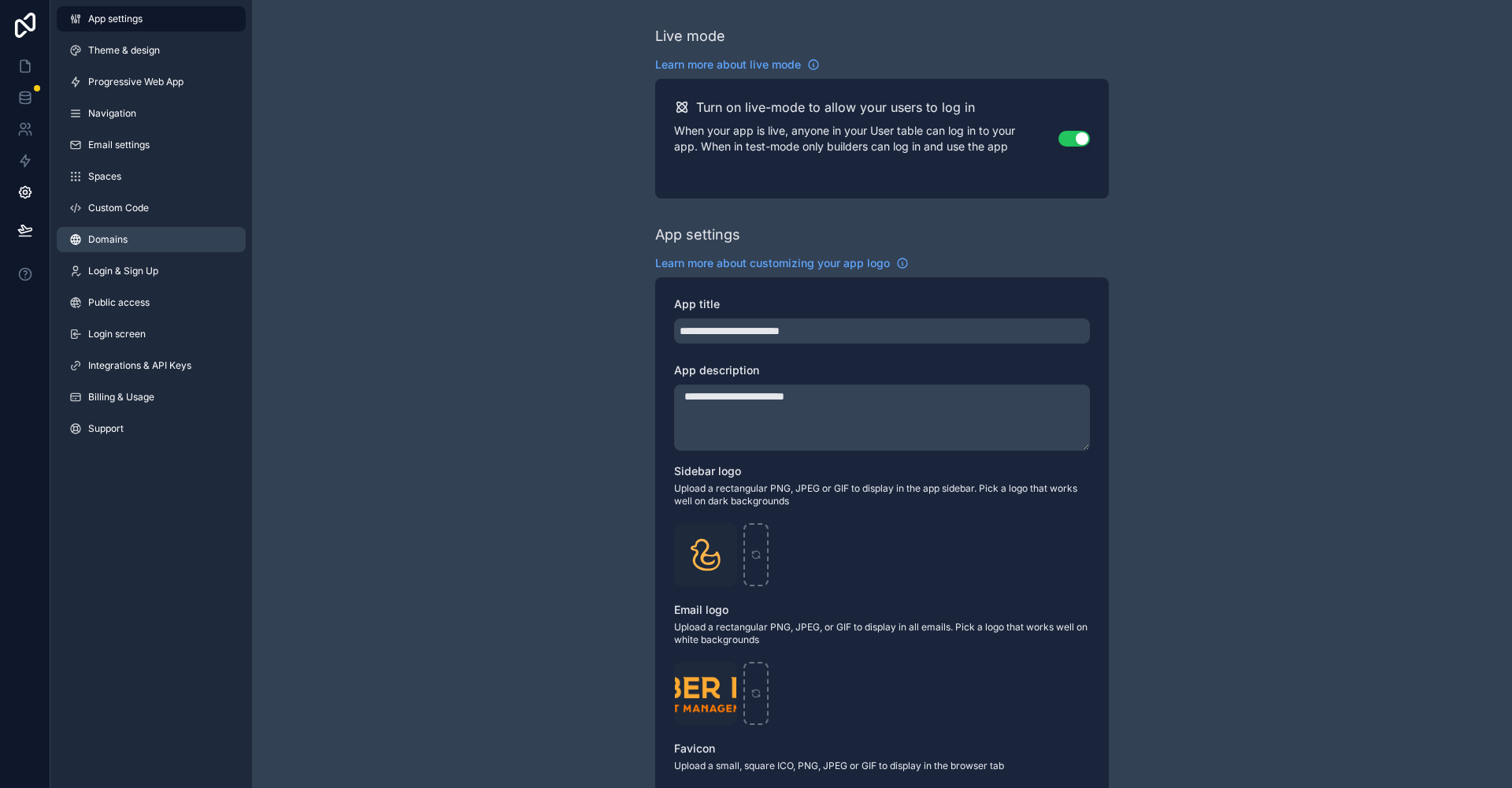
click at [136, 238] on link "Domains" at bounding box center [151, 239] width 189 height 25
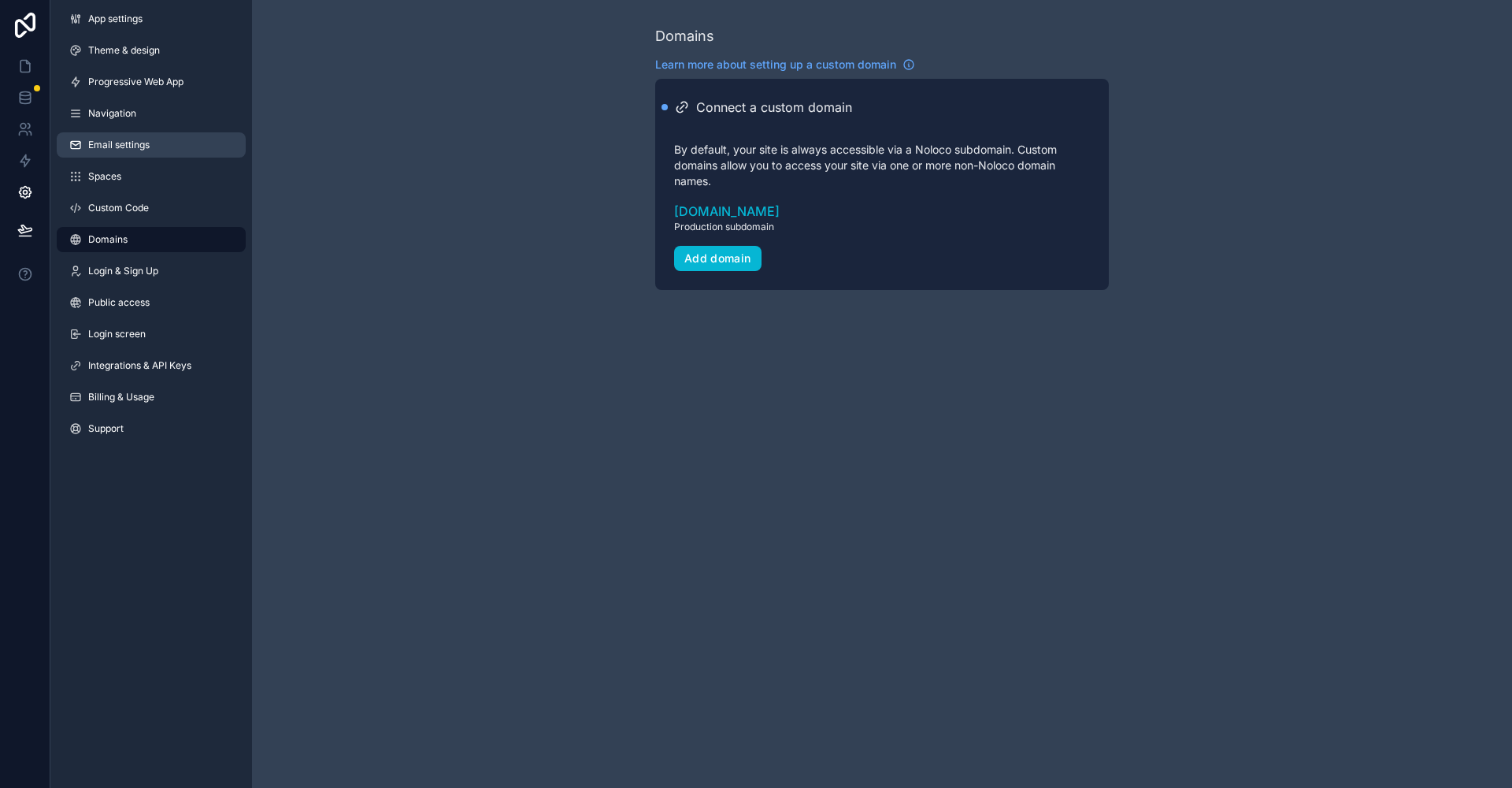
click at [137, 152] on link "Email settings" at bounding box center [151, 145] width 189 height 25
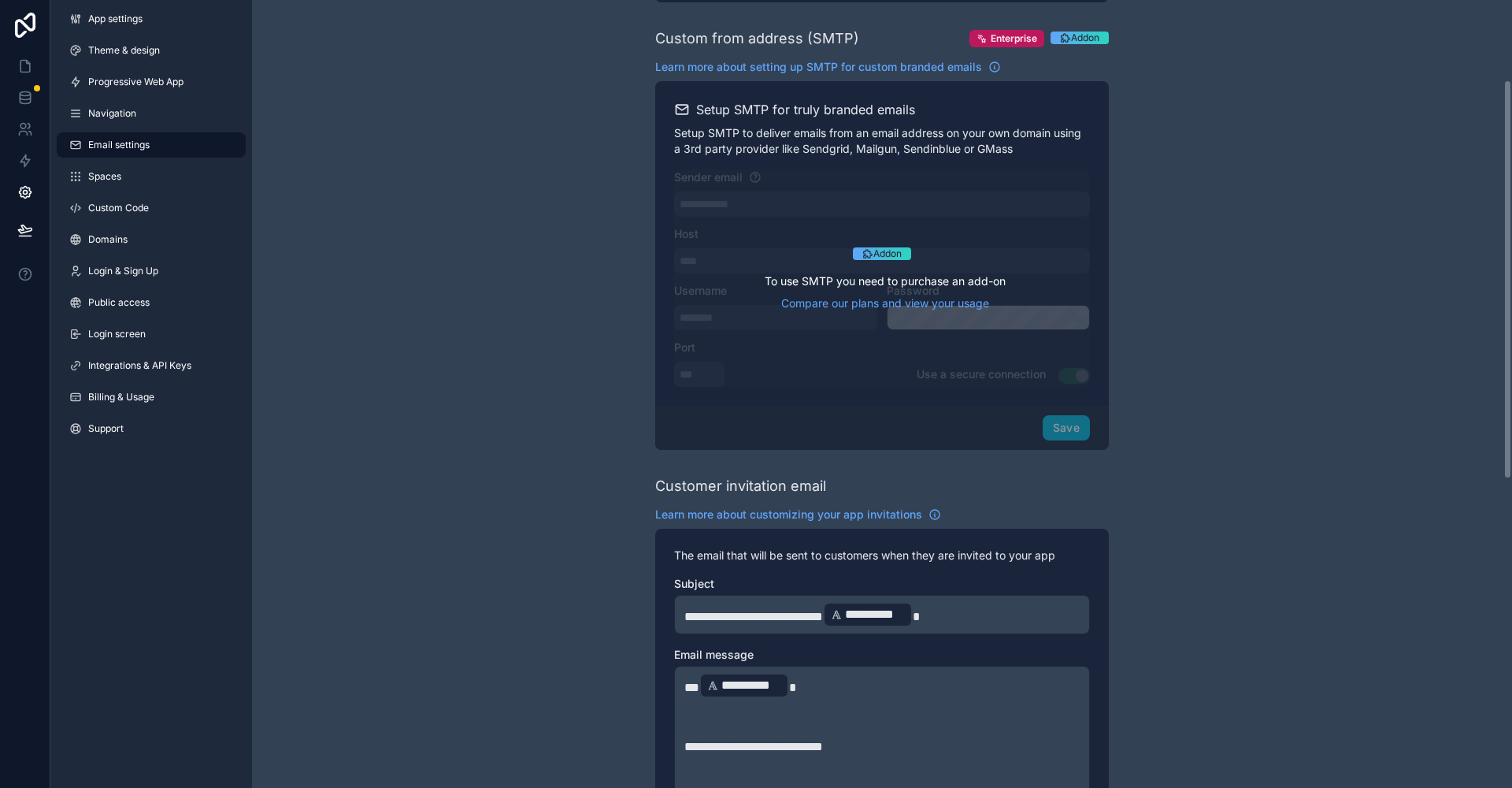
scroll to position [158, 0]
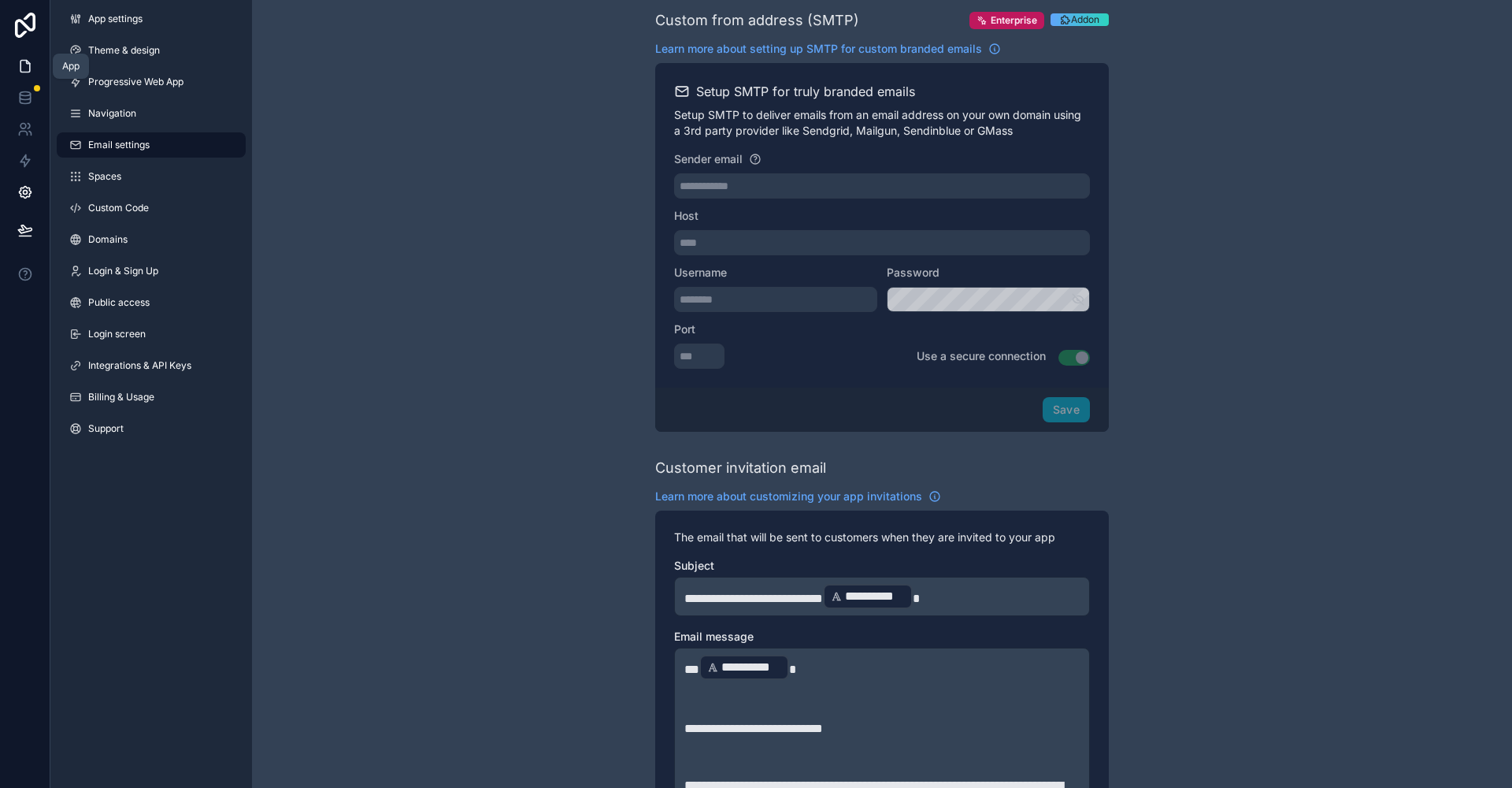
click at [30, 65] on icon at bounding box center [25, 66] width 16 height 16
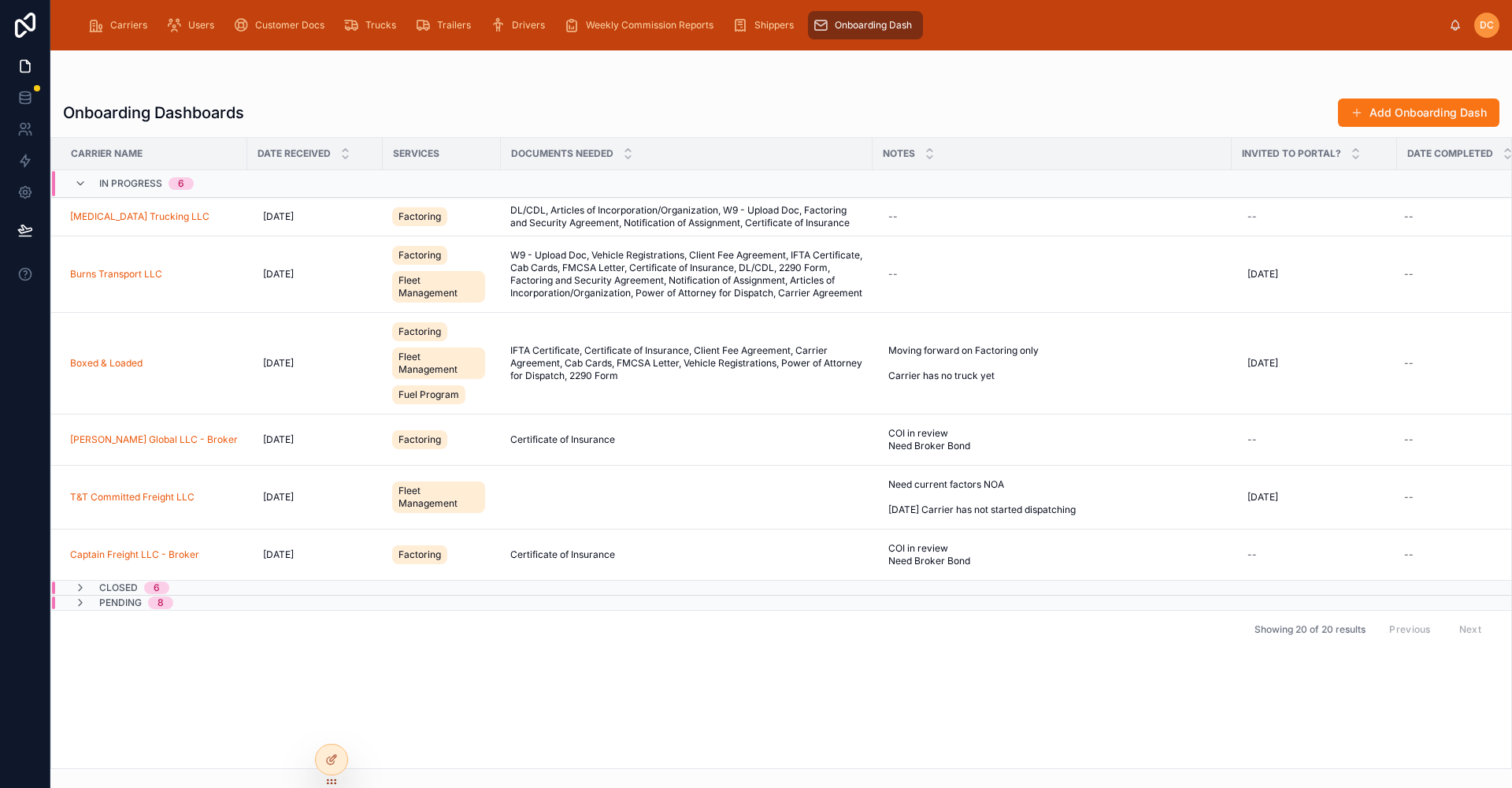
click at [1035, 95] on div "Onboarding Dashboards Add Onboarding Dash Carrier Name Date Received Services D…" at bounding box center [781, 428] width 1462 height 681
